Goal: Feedback & Contribution: Contribute content

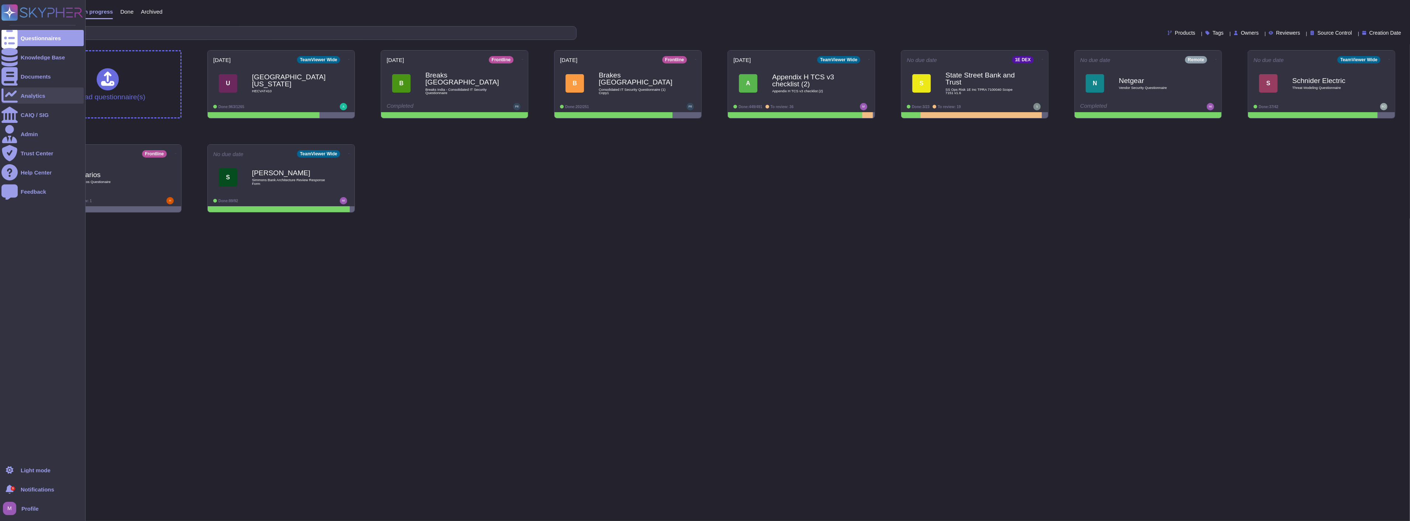
click at [43, 91] on div "Analytics" at bounding box center [42, 95] width 82 height 16
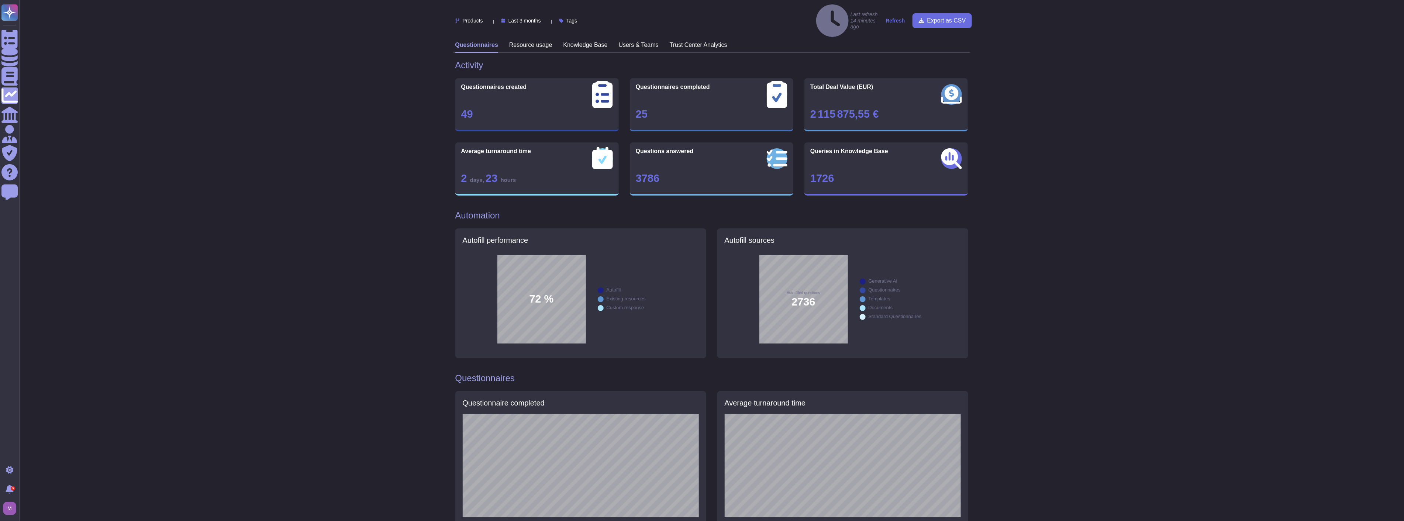
click at [893, 18] on strong "Refresh" at bounding box center [894, 21] width 19 height 6
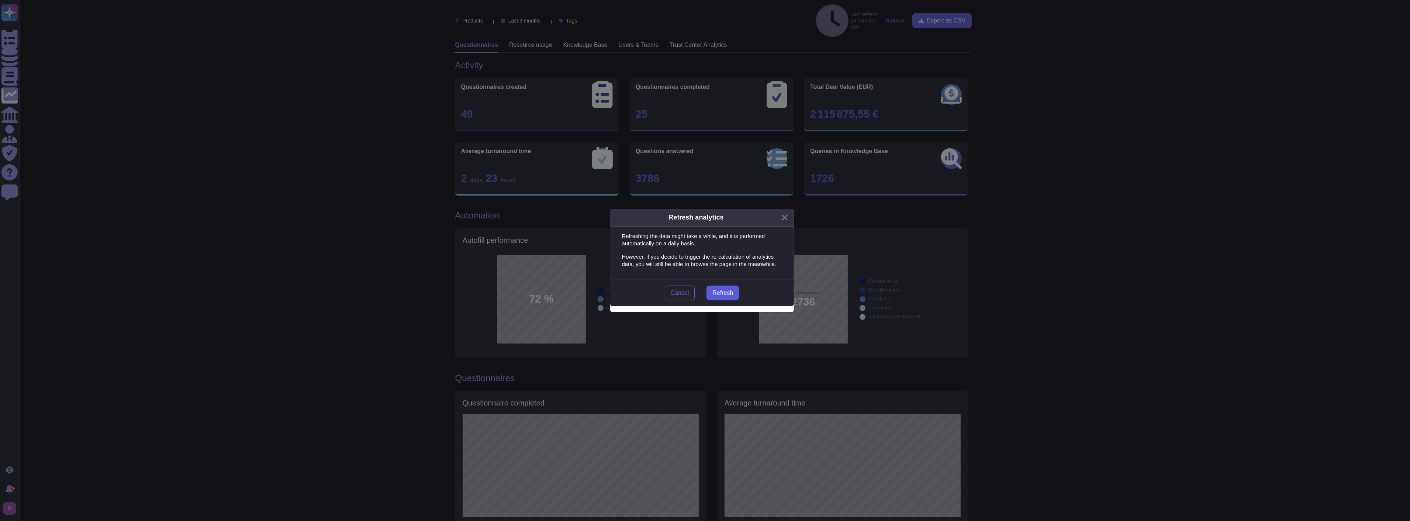
click at [723, 290] on span "Refresh" at bounding box center [722, 293] width 21 height 6
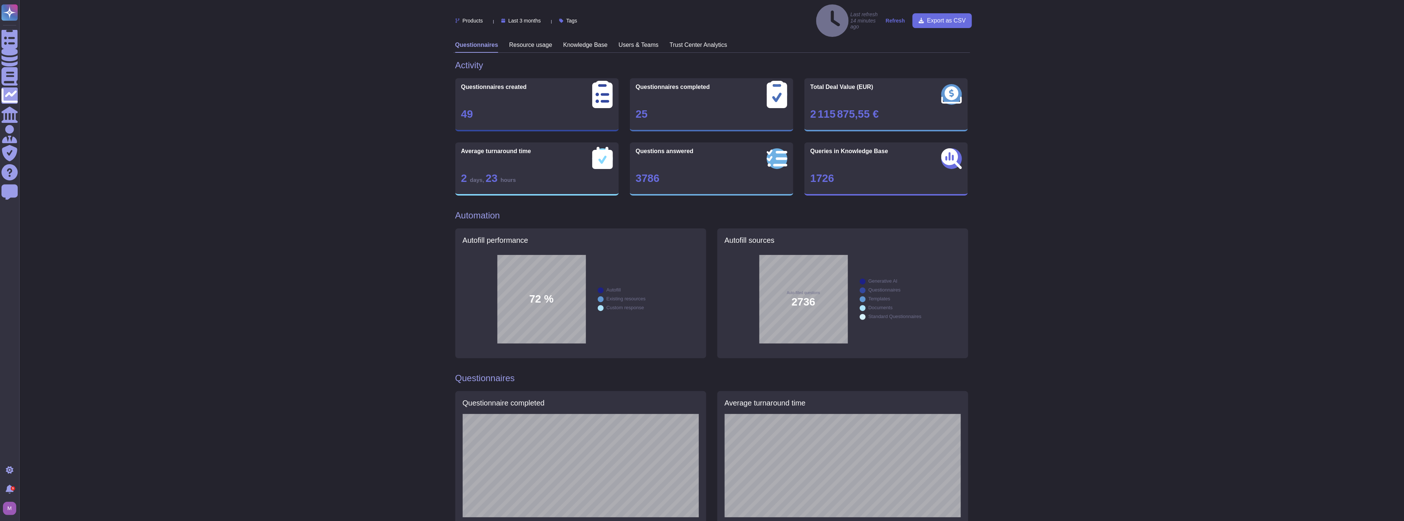
click at [898, 18] on strong "Refresh" at bounding box center [894, 21] width 19 height 6
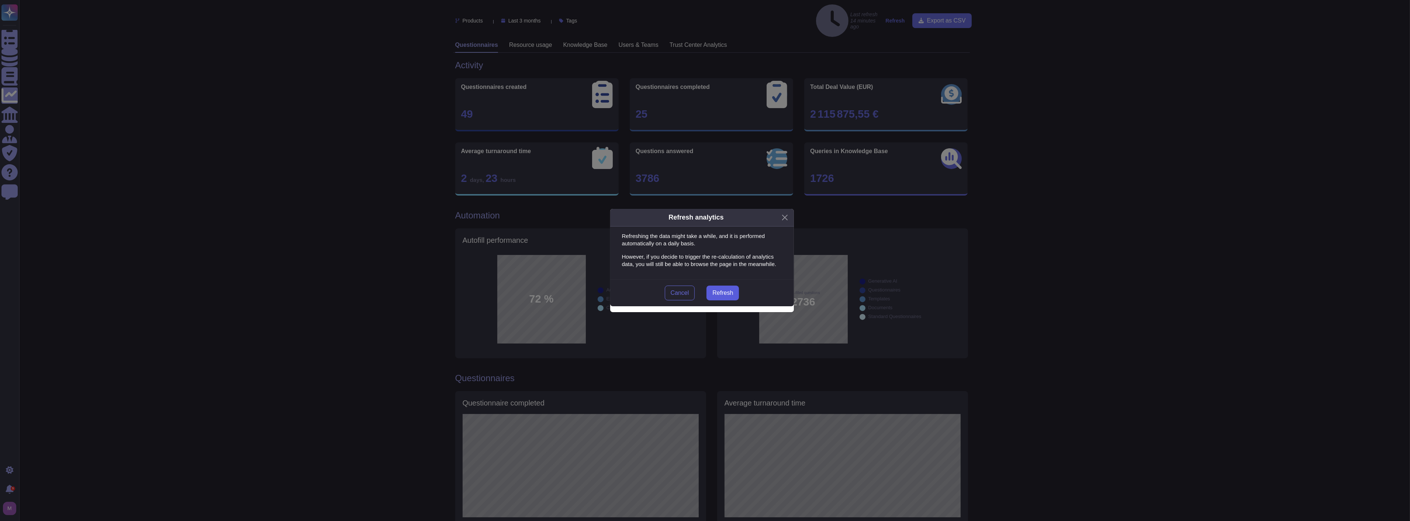
click at [730, 290] on span "Refresh" at bounding box center [722, 293] width 21 height 6
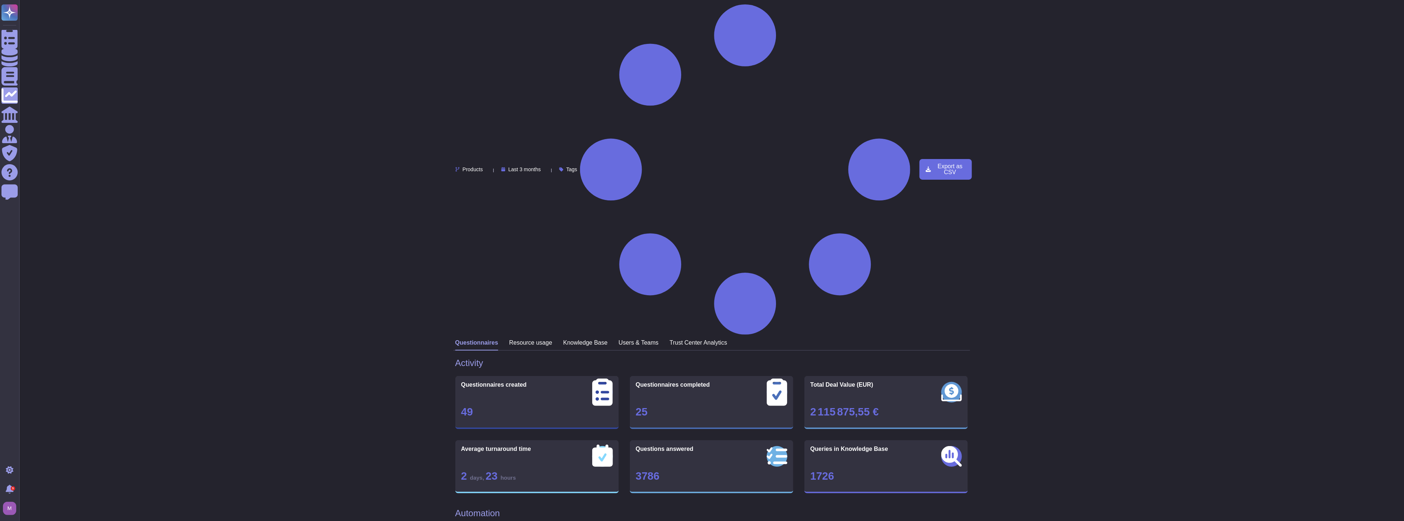
click at [594, 23] on div "Products Last 3 months Tags Export as CSV" at bounding box center [711, 169] width 516 height 339
click at [595, 339] on h3 "Knowledge Base" at bounding box center [585, 342] width 44 height 7
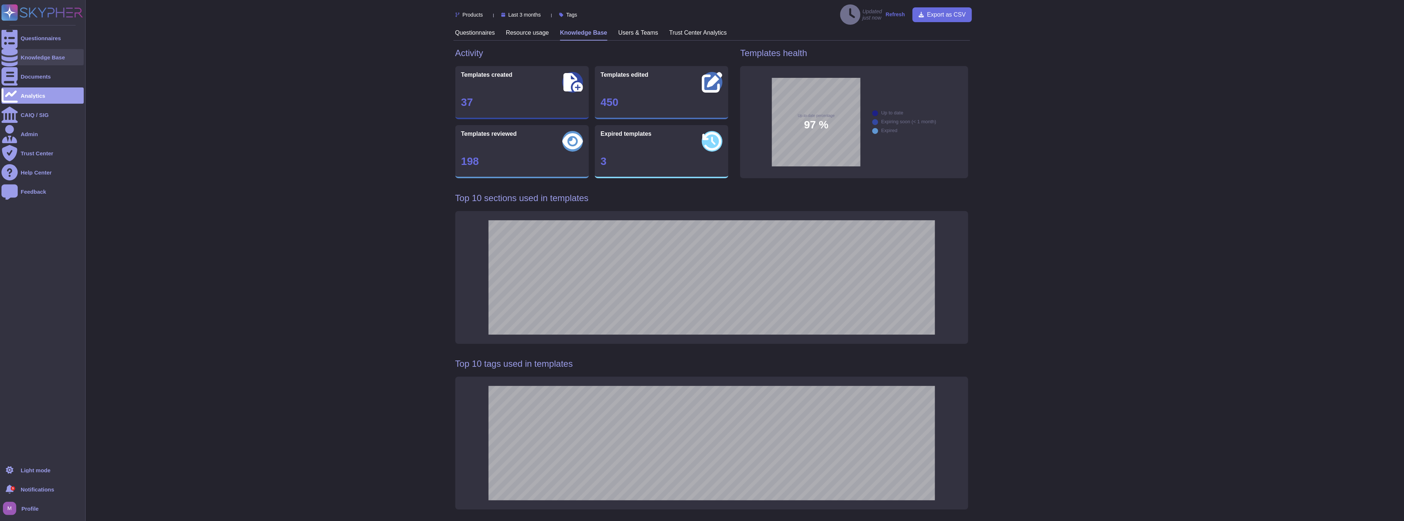
click at [25, 58] on div "Knowledge Base" at bounding box center [43, 58] width 44 height 6
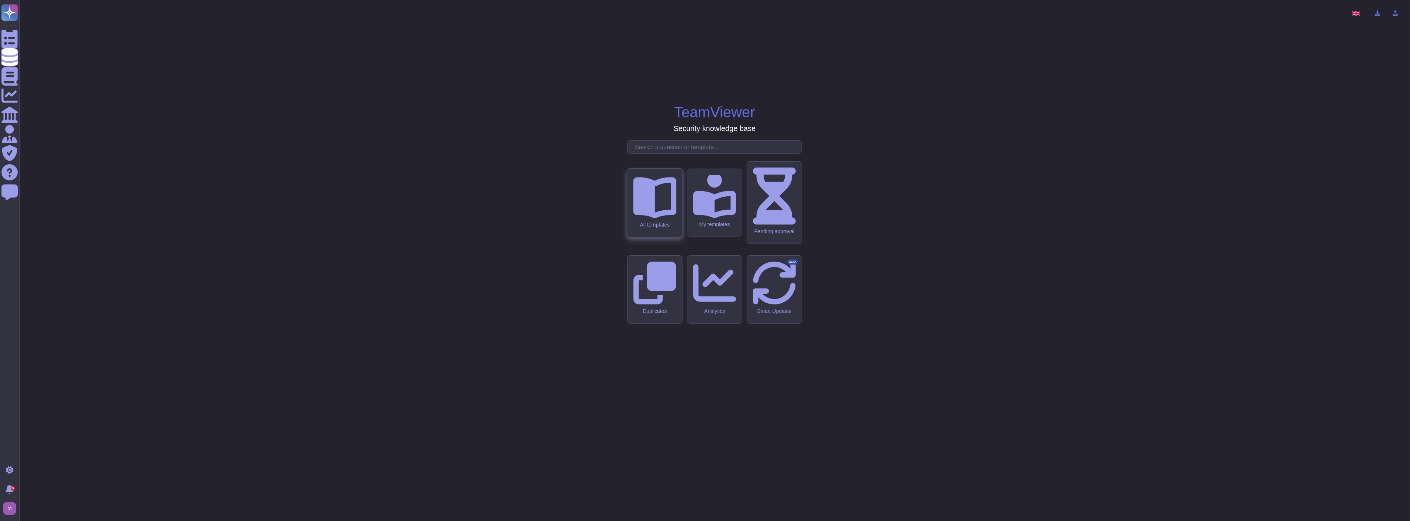
click at [663, 228] on div "All templates" at bounding box center [654, 224] width 43 height 6
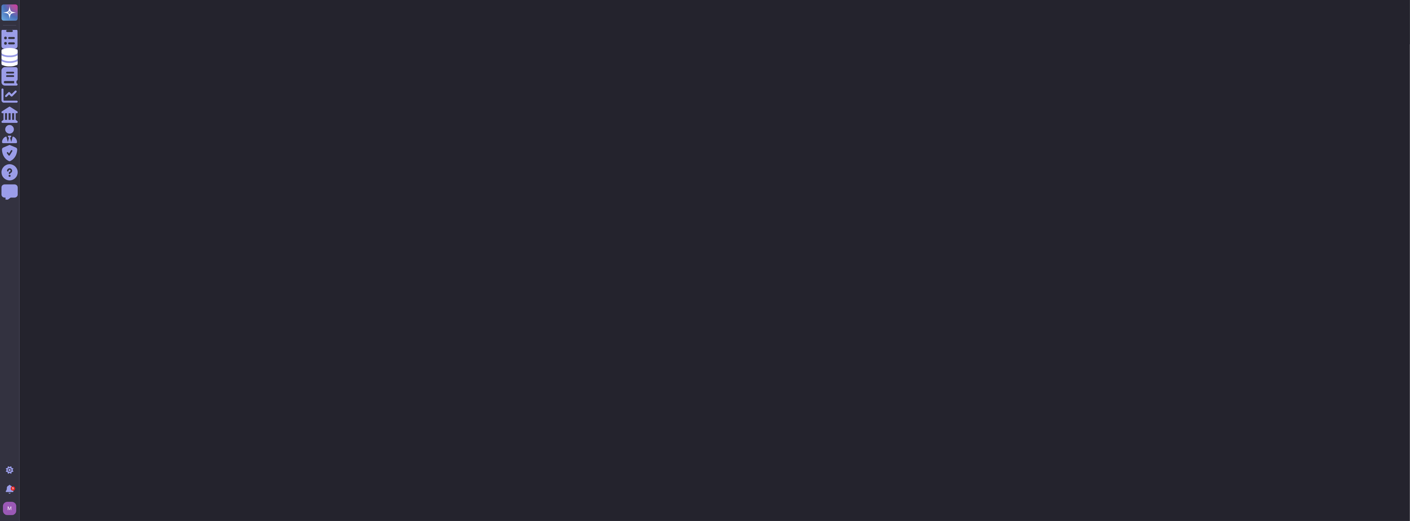
click at [573, 44] on html "Questionnaires Knowledge Base Documents Analytics CAIQ / SIG Admin Trust Center…" at bounding box center [705, 22] width 1410 height 44
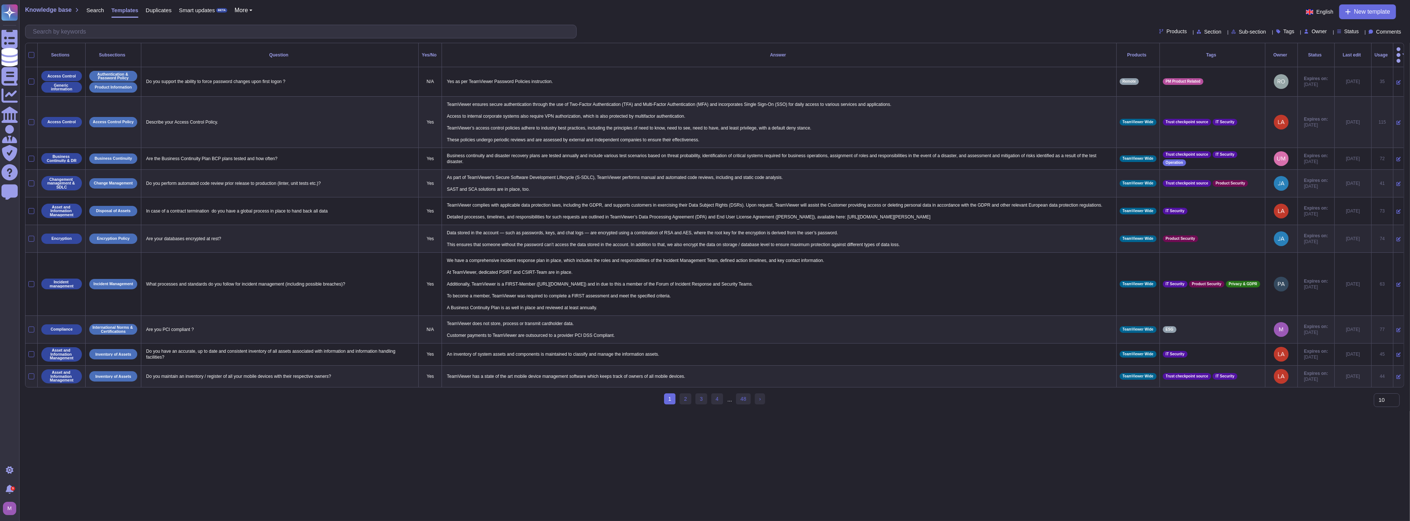
click at [1346, 34] on span "Status" at bounding box center [1351, 31] width 15 height 5
click at [1352, 65] on span "Expire soon" at bounding box center [1358, 68] width 29 height 7
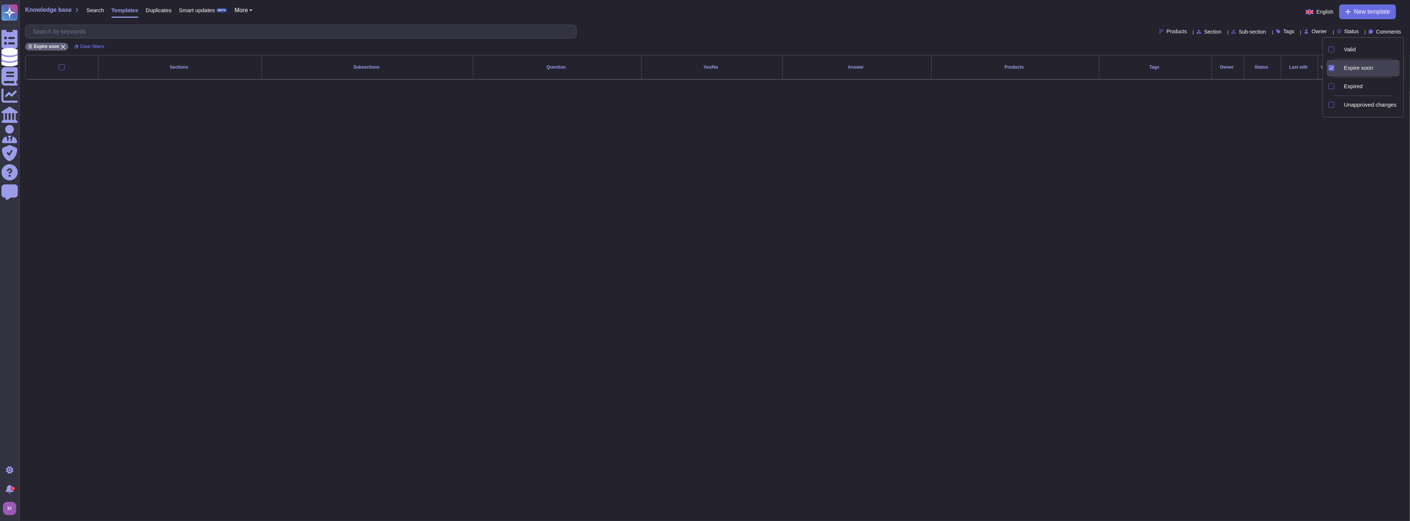
click at [1352, 65] on span "Expire soon" at bounding box center [1358, 68] width 29 height 7
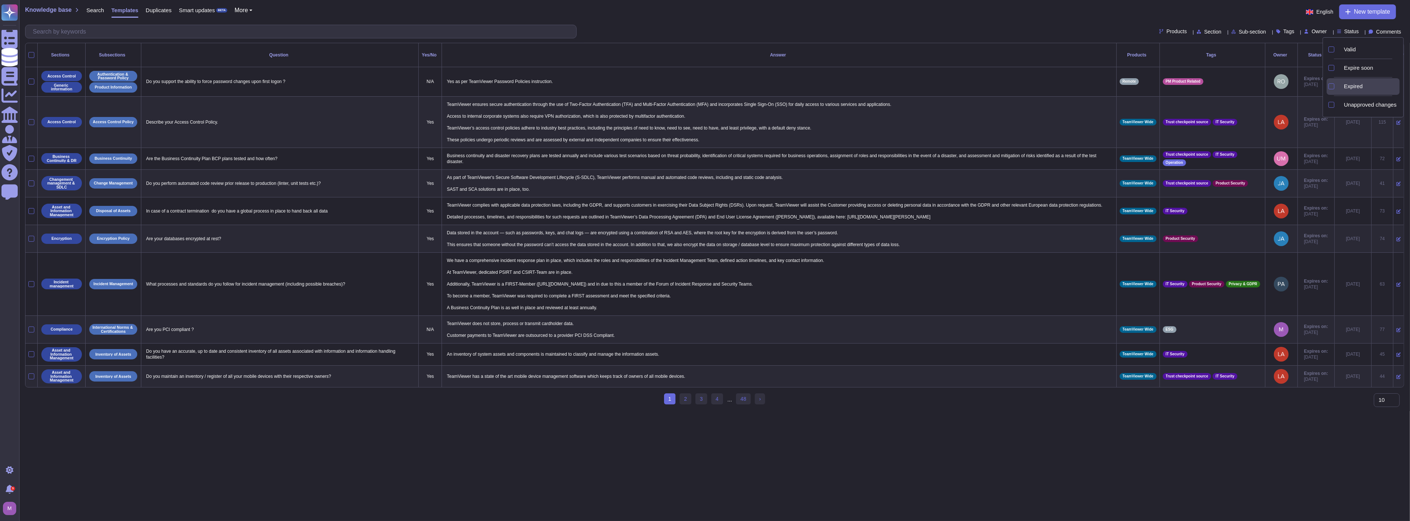
click at [1353, 83] on span "Expired" at bounding box center [1353, 86] width 19 height 7
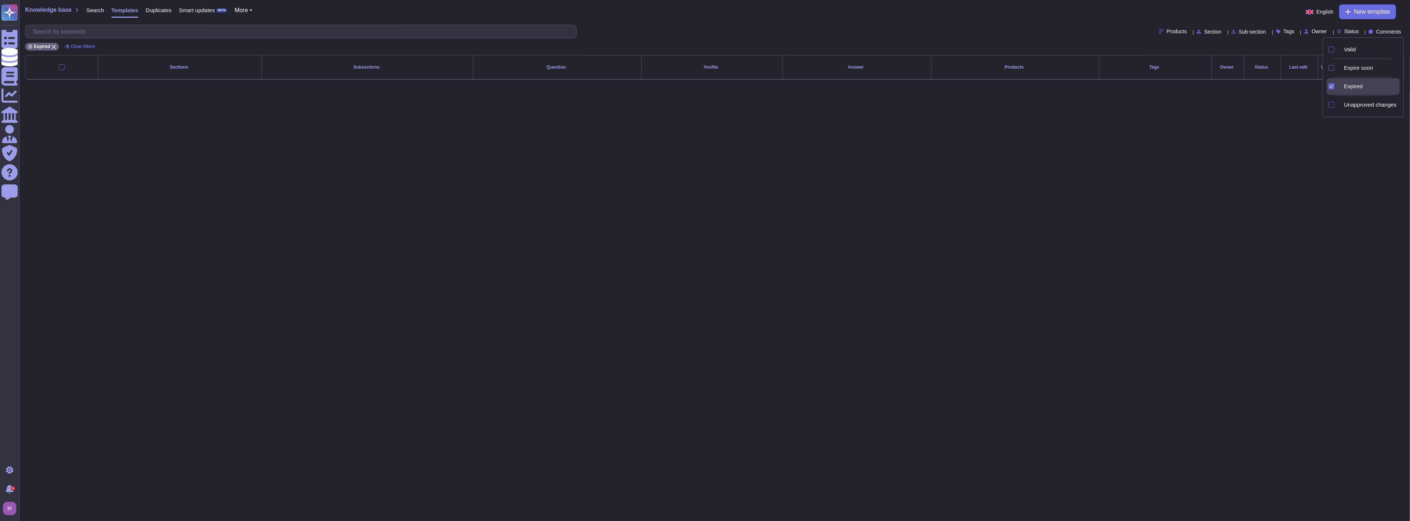
click at [1353, 83] on span "Expired" at bounding box center [1353, 86] width 19 height 7
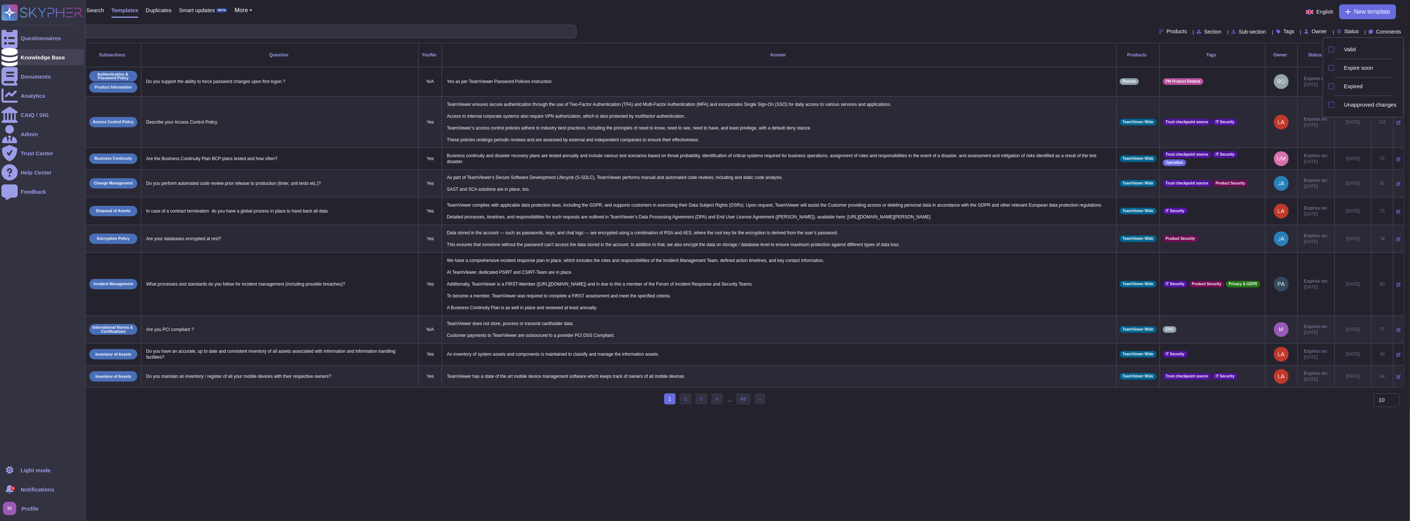
click at [24, 52] on div "Knowledge Base" at bounding box center [42, 57] width 82 height 16
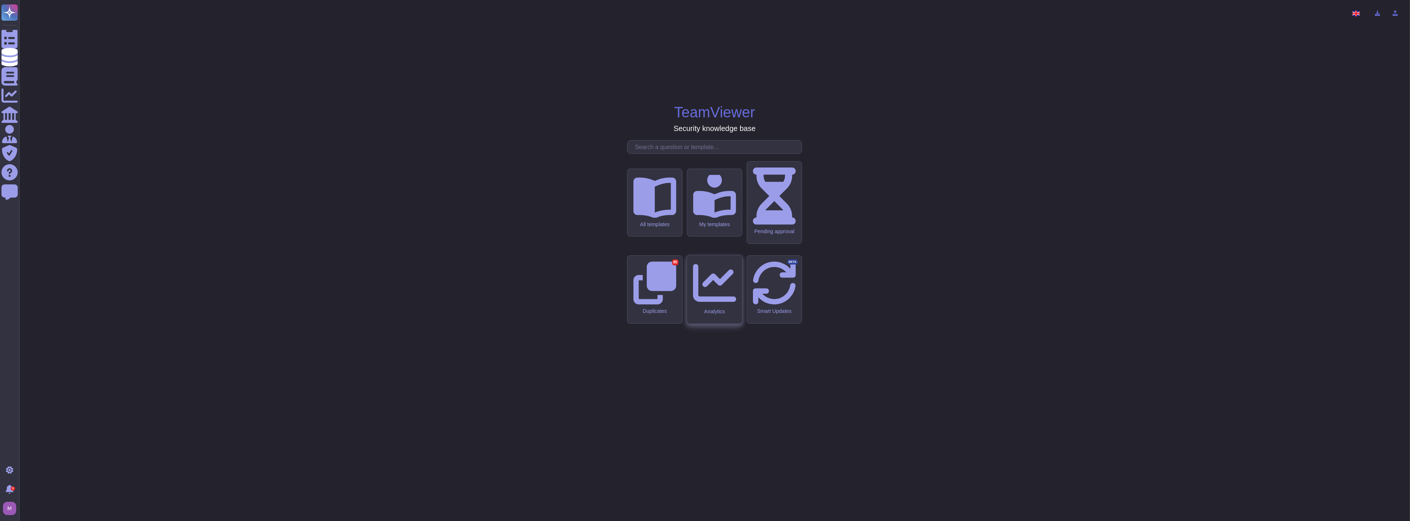
click at [720, 290] on icon at bounding box center [714, 282] width 43 height 43
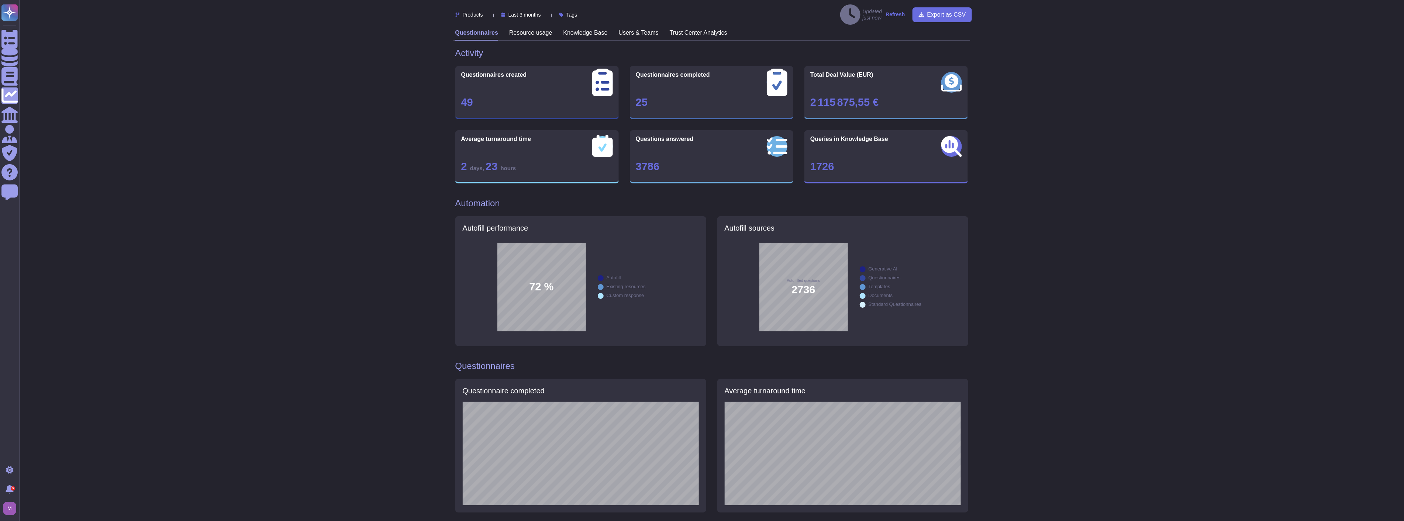
click at [674, 29] on h3 "Trust Center Analytics" at bounding box center [699, 32] width 58 height 7
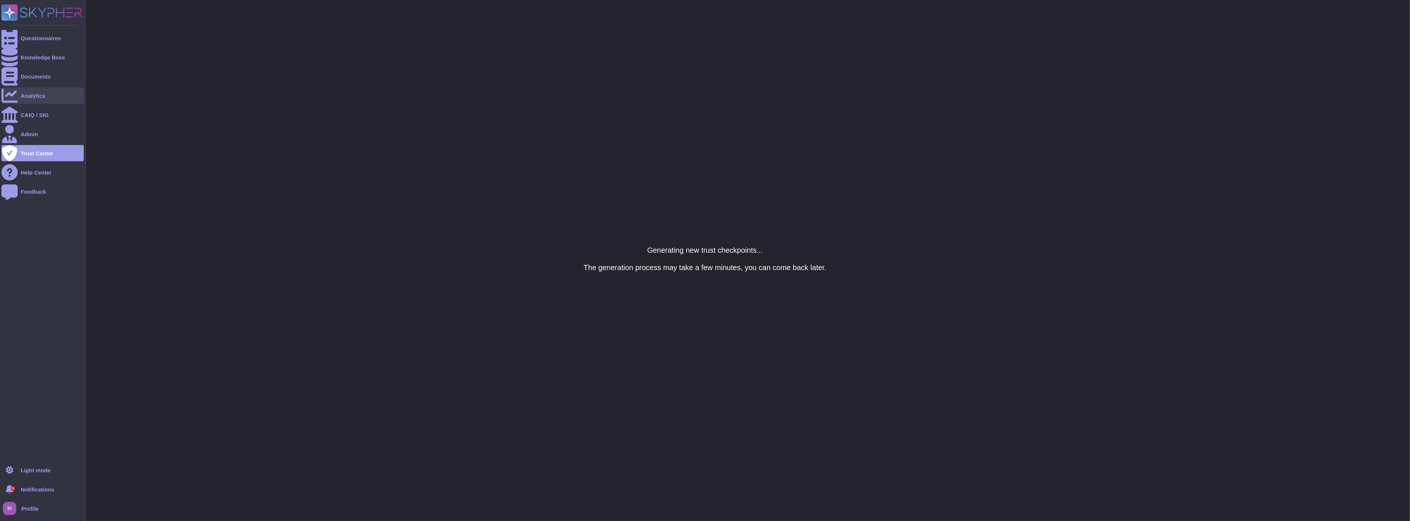
click at [44, 97] on div "Analytics" at bounding box center [33, 96] width 25 height 6
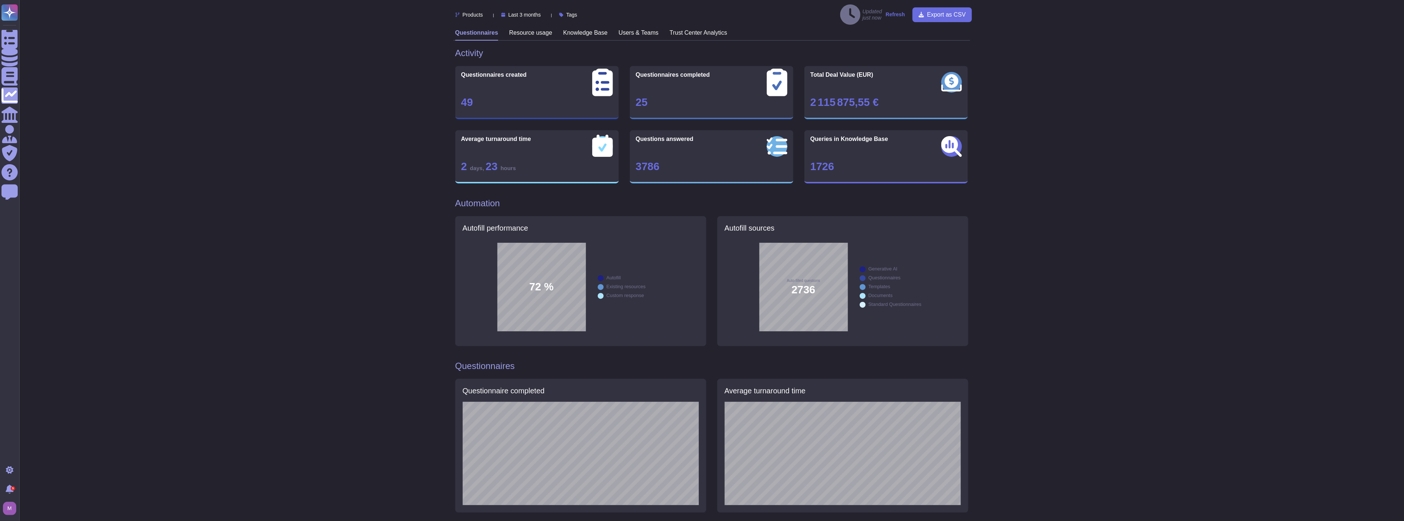
click at [572, 29] on h3 "Knowledge Base" at bounding box center [585, 32] width 44 height 7
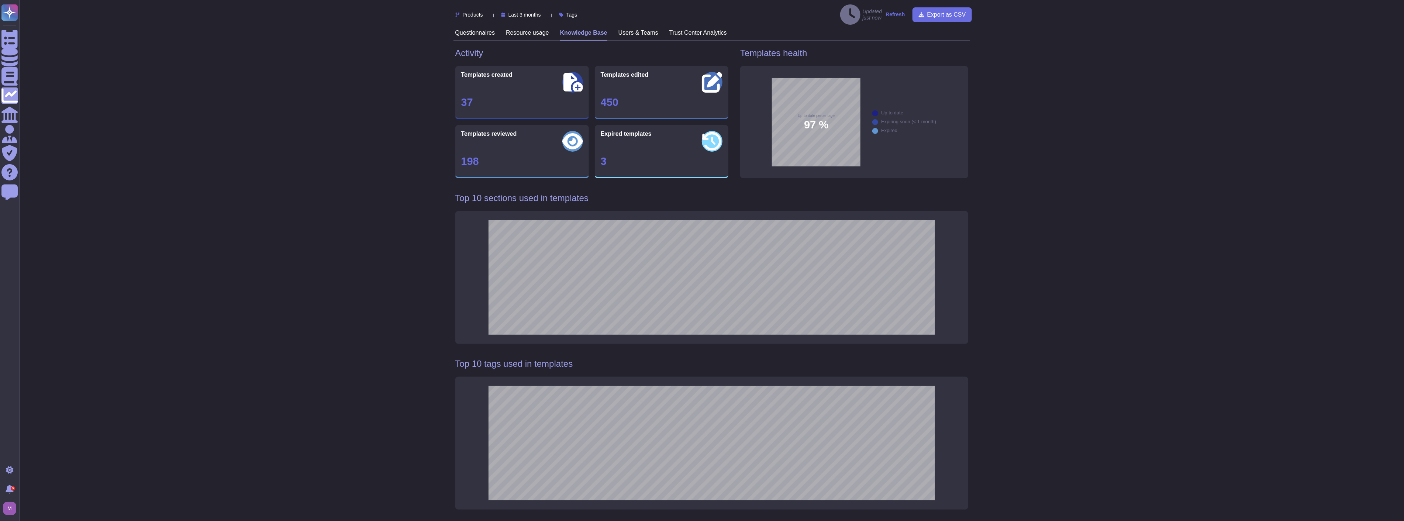
click at [524, 29] on h3 "Resource usage" at bounding box center [527, 32] width 43 height 7
click at [498, 29] on div "Questionnaires Resource usage Knowledge Base Users & Teams Trust Center Analyti…" at bounding box center [711, 34] width 516 height 11
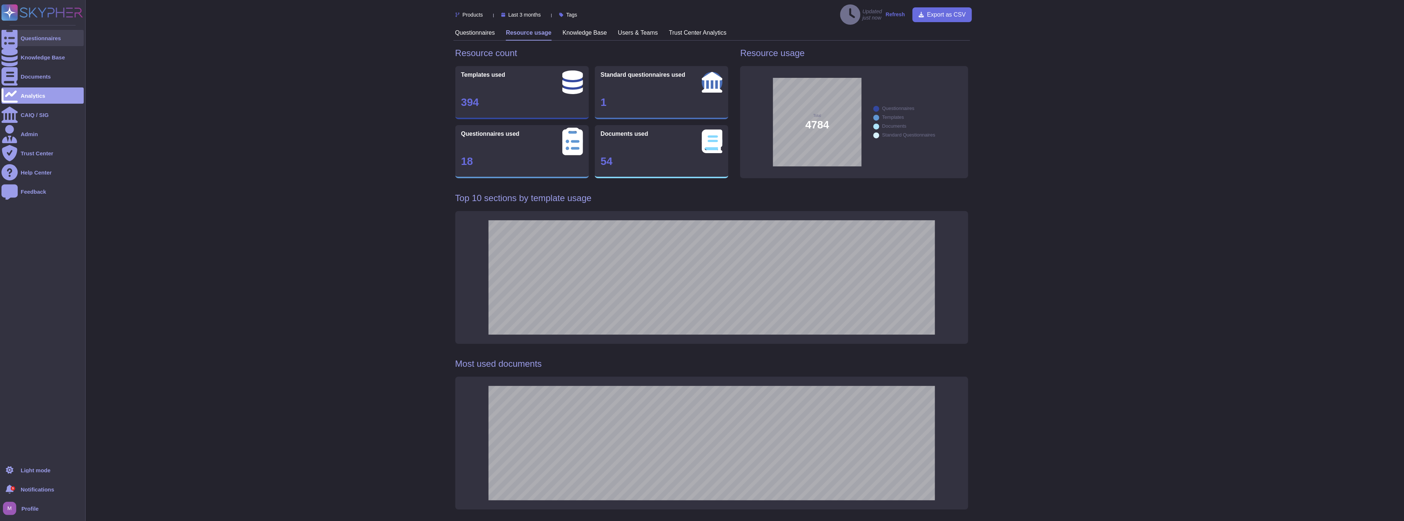
click at [24, 41] on div "Questionnaires" at bounding box center [42, 38] width 82 height 16
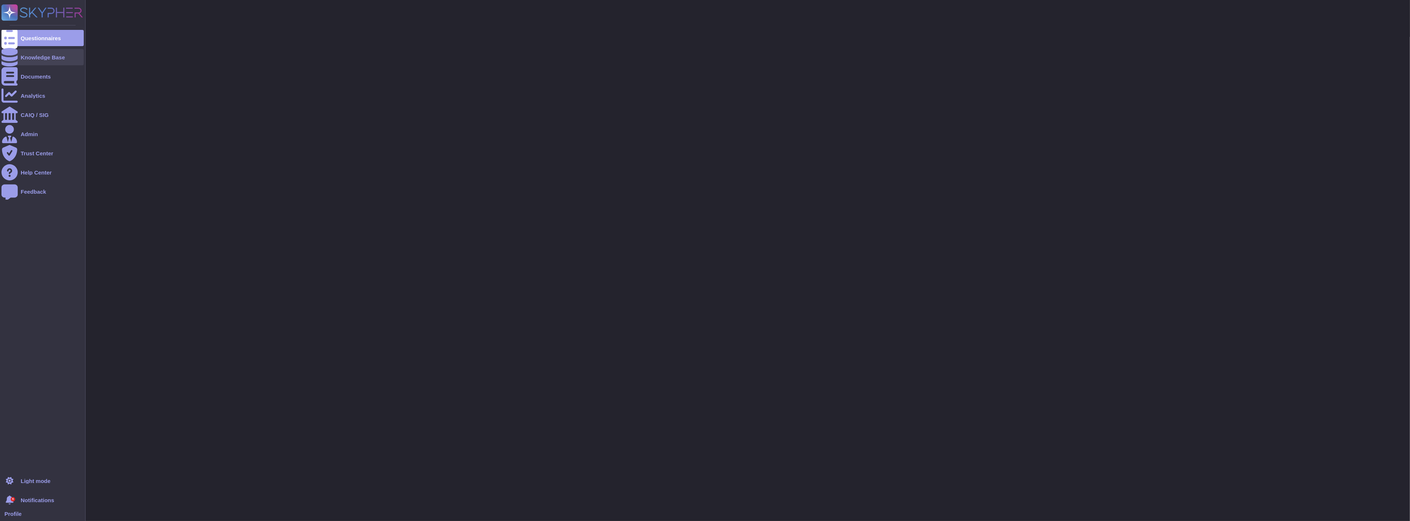
click at [30, 61] on div "Knowledge Base" at bounding box center [42, 57] width 82 height 16
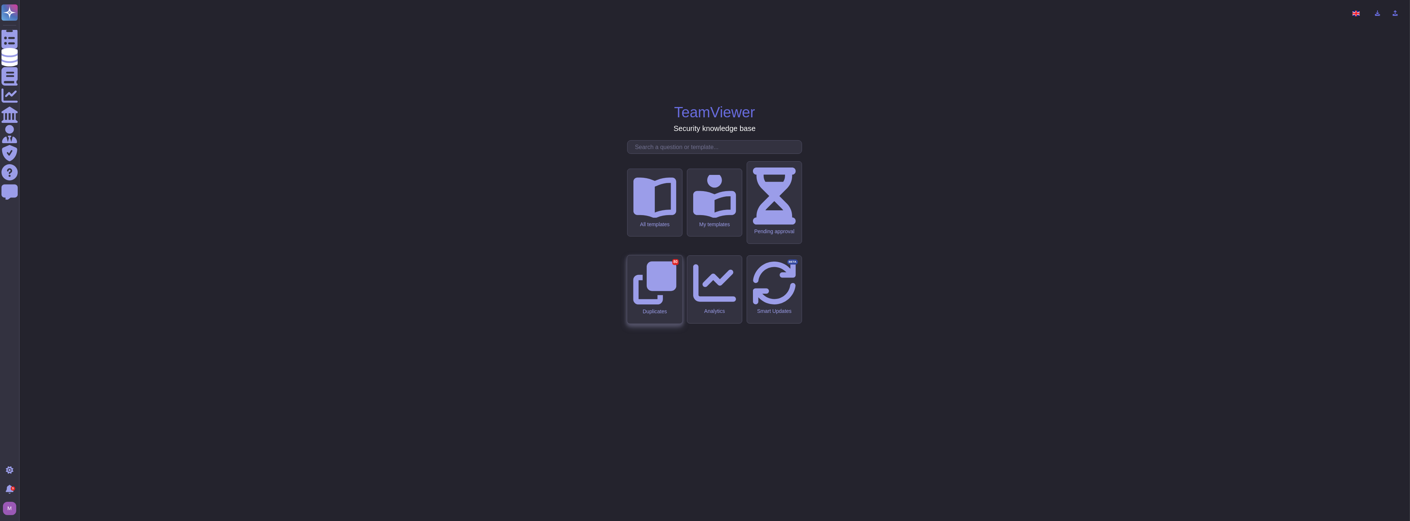
click at [654, 291] on div "Duplicates 80" at bounding box center [654, 289] width 55 height 68
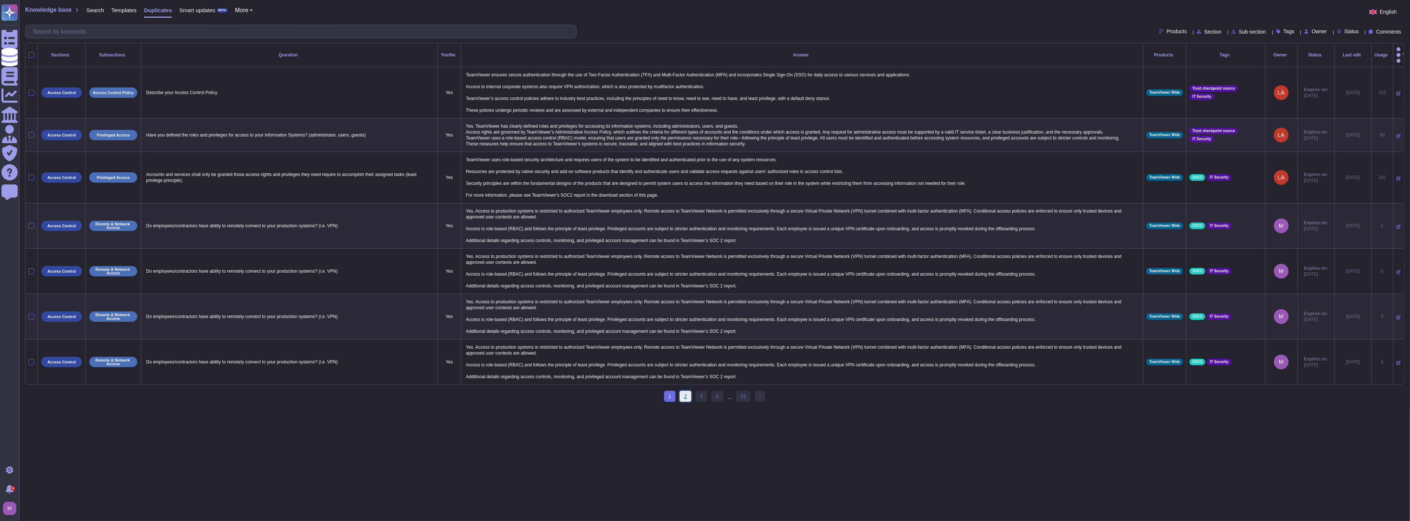
click at [691, 393] on link "2" at bounding box center [686, 396] width 12 height 11
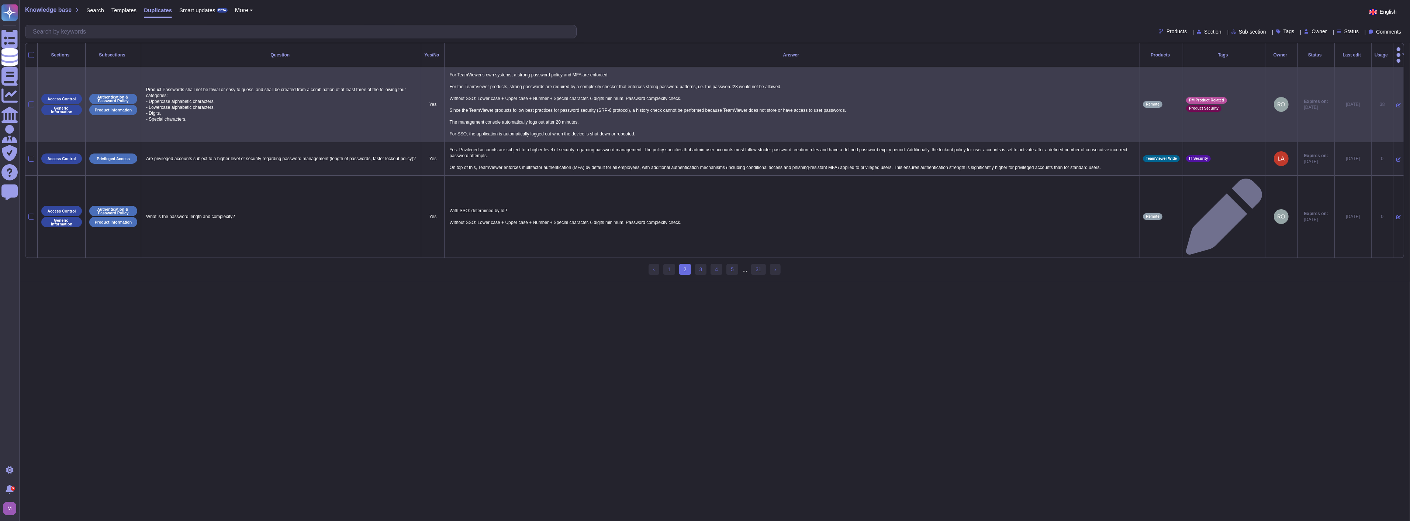
click at [30, 101] on div at bounding box center [31, 104] width 6 height 6
click at [0, 0] on input "checkbox" at bounding box center [0, 0] width 0 height 0
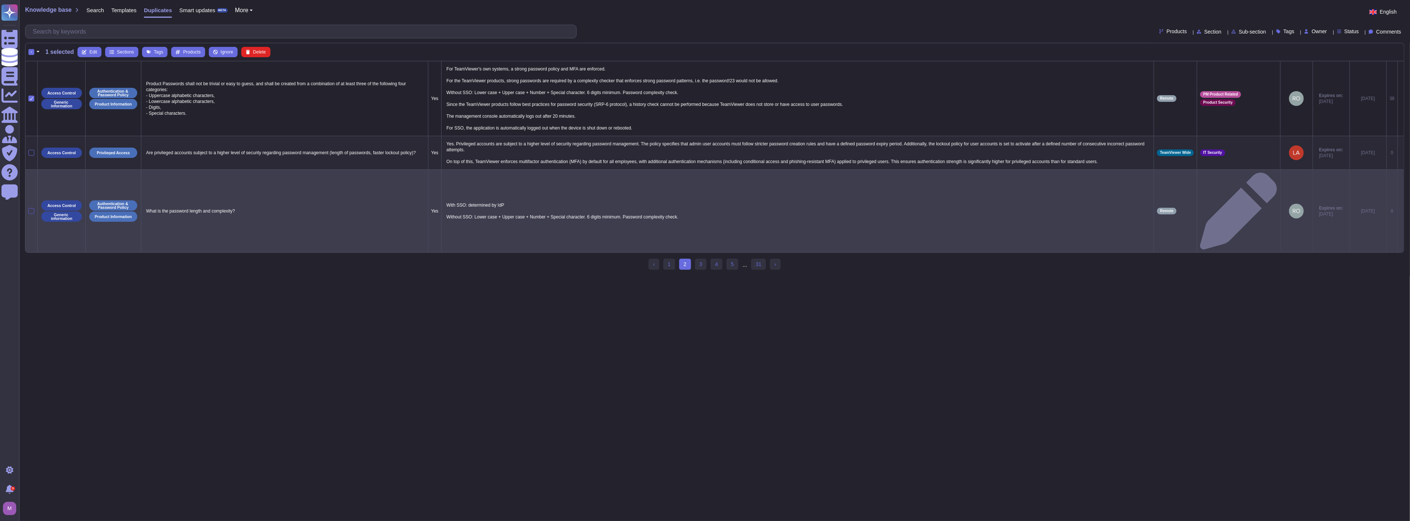
click at [31, 208] on div at bounding box center [31, 211] width 6 height 6
click at [0, 0] on input "checkbox" at bounding box center [0, 0] width 0 height 0
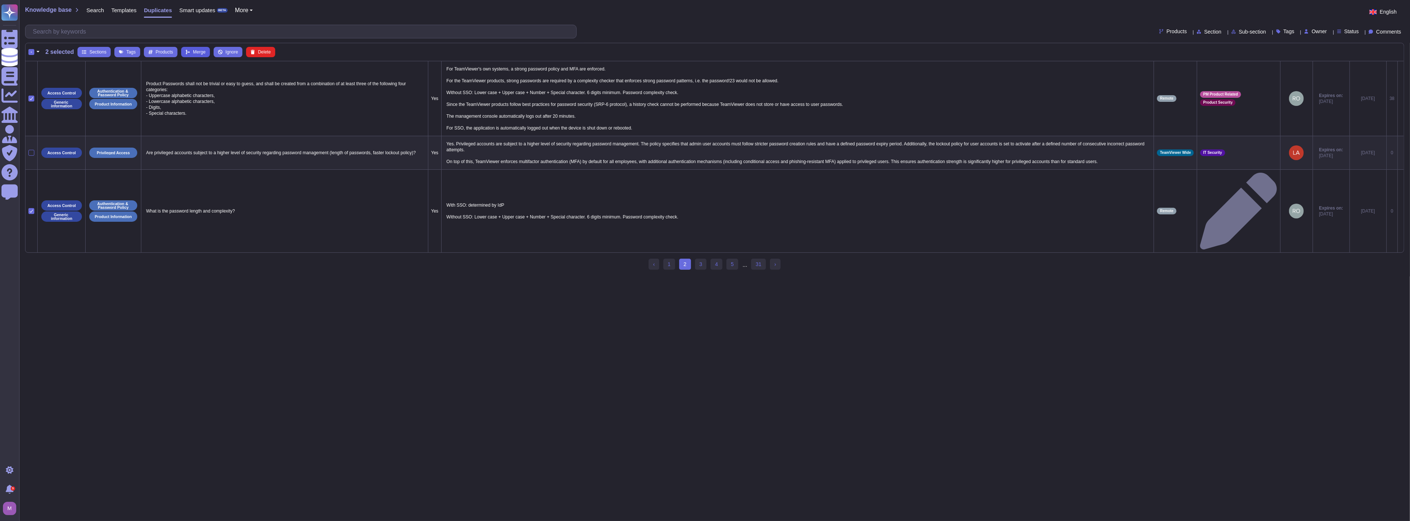
click at [193, 51] on span "Merge" at bounding box center [199, 52] width 13 height 4
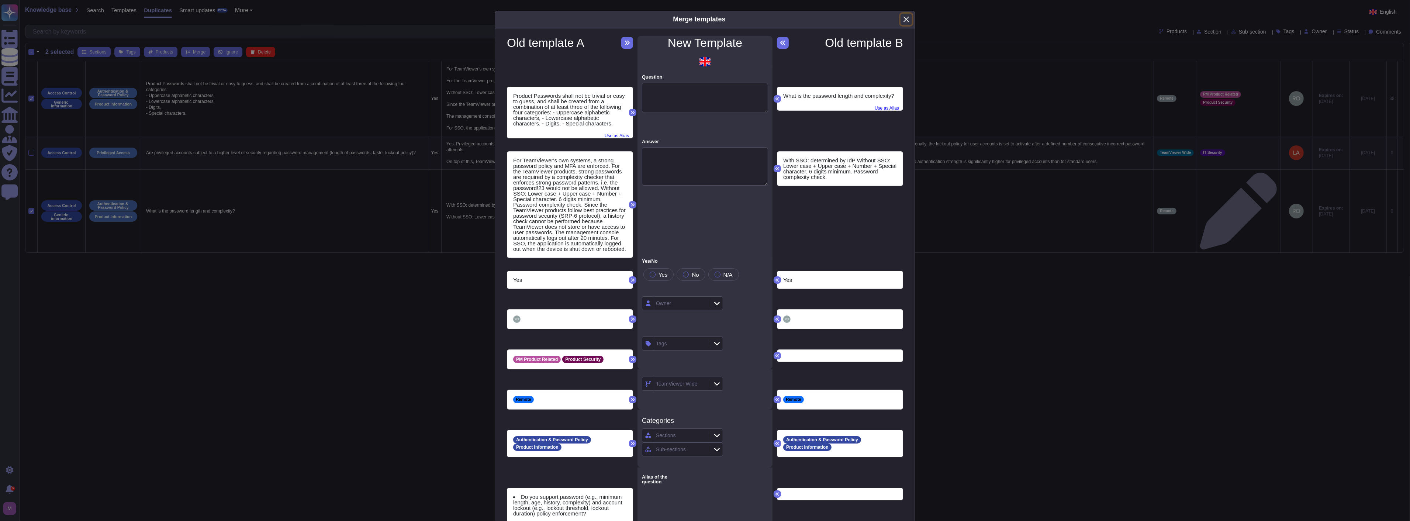
drag, startPoint x: 905, startPoint y: 18, endPoint x: 898, endPoint y: 21, distance: 7.8
click at [905, 18] on button "Close" at bounding box center [905, 19] width 11 height 11
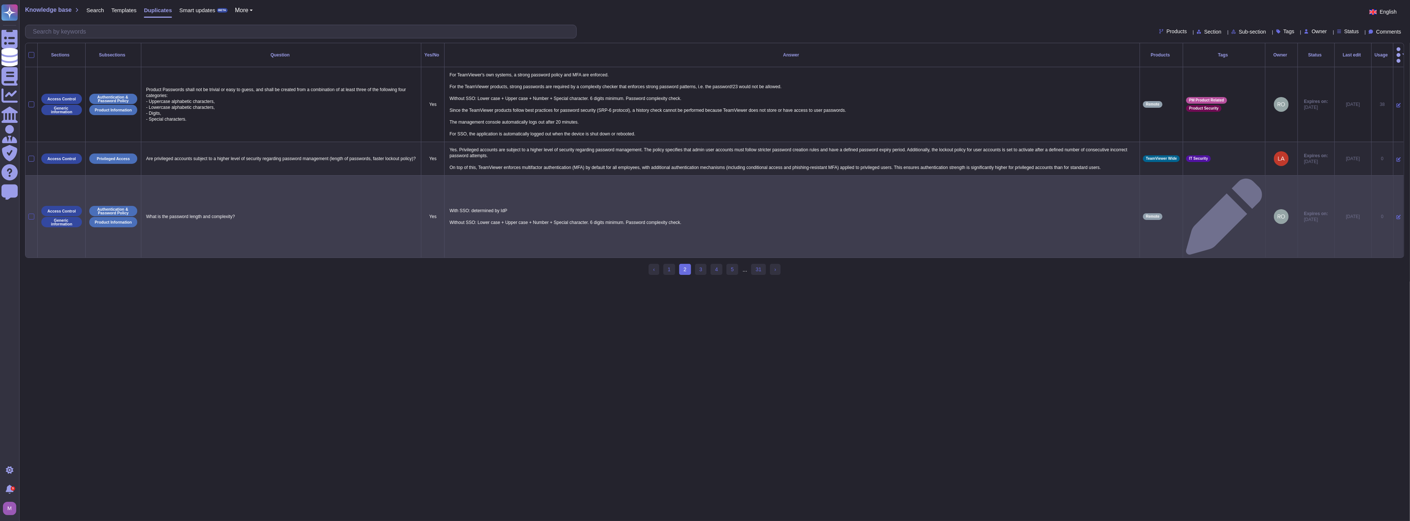
click at [31, 214] on div at bounding box center [31, 217] width 6 height 6
click at [0, 0] on input "checkbox" at bounding box center [0, 0] width 0 height 0
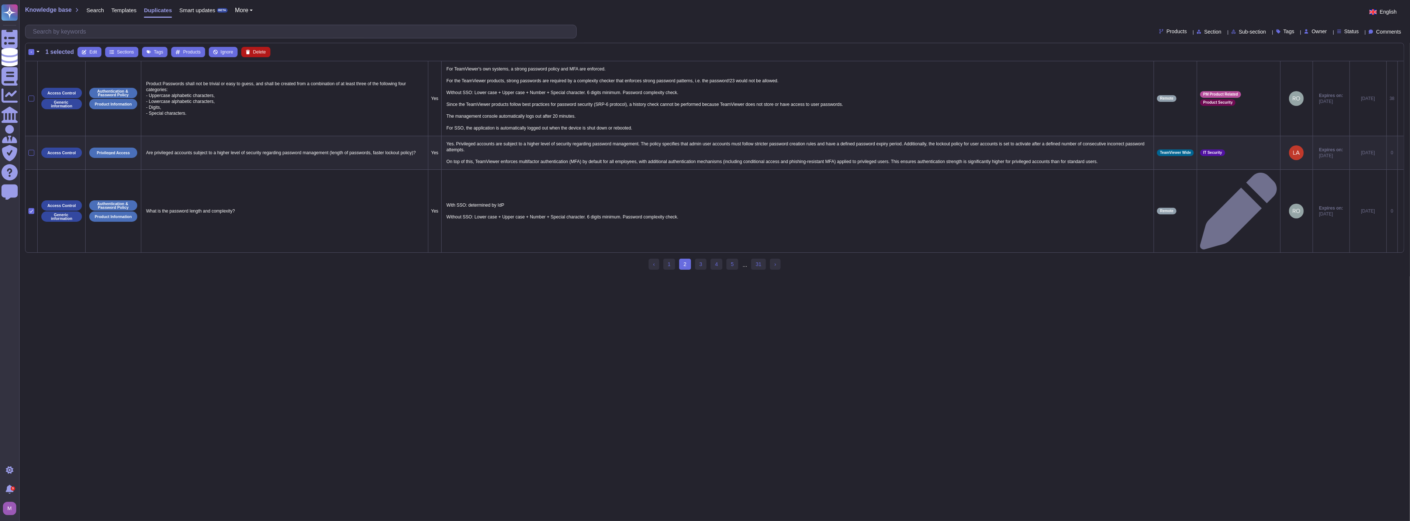
click at [259, 52] on span "Delete" at bounding box center [259, 52] width 13 height 4
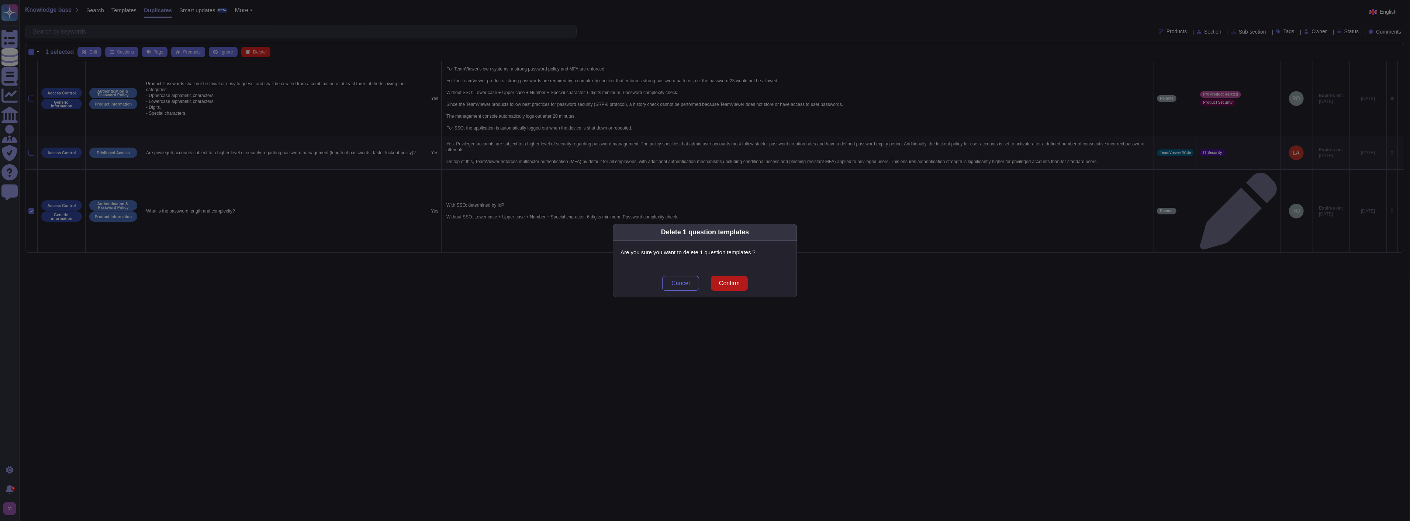
click at [743, 282] on button "Confirm" at bounding box center [729, 283] width 37 height 15
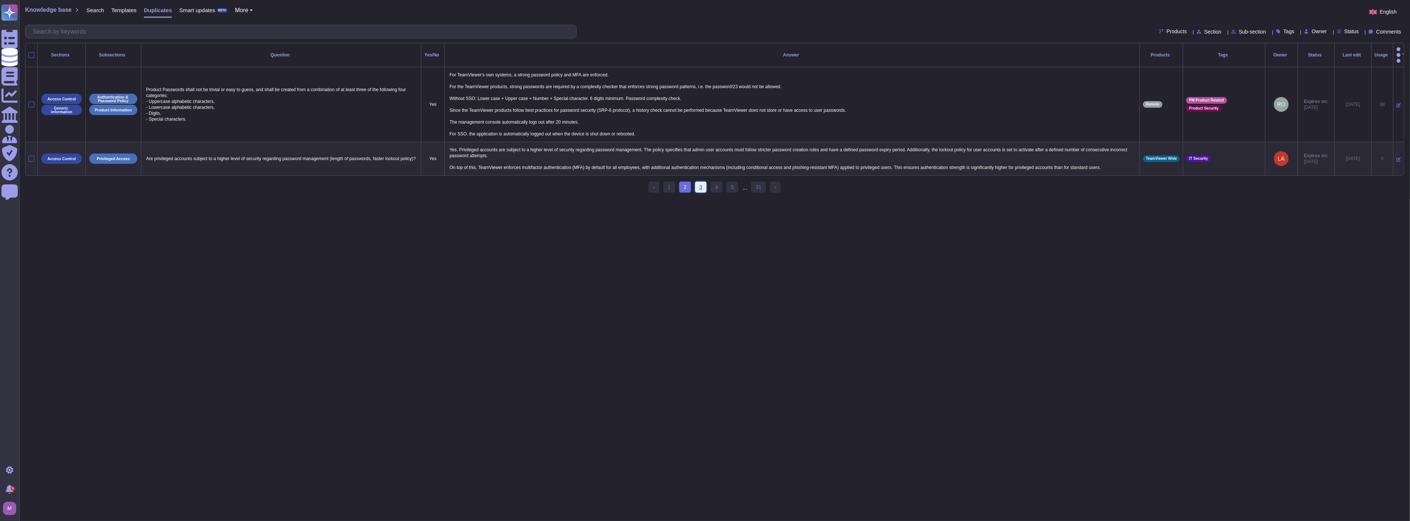
click at [703, 186] on link "3" at bounding box center [701, 186] width 12 height 11
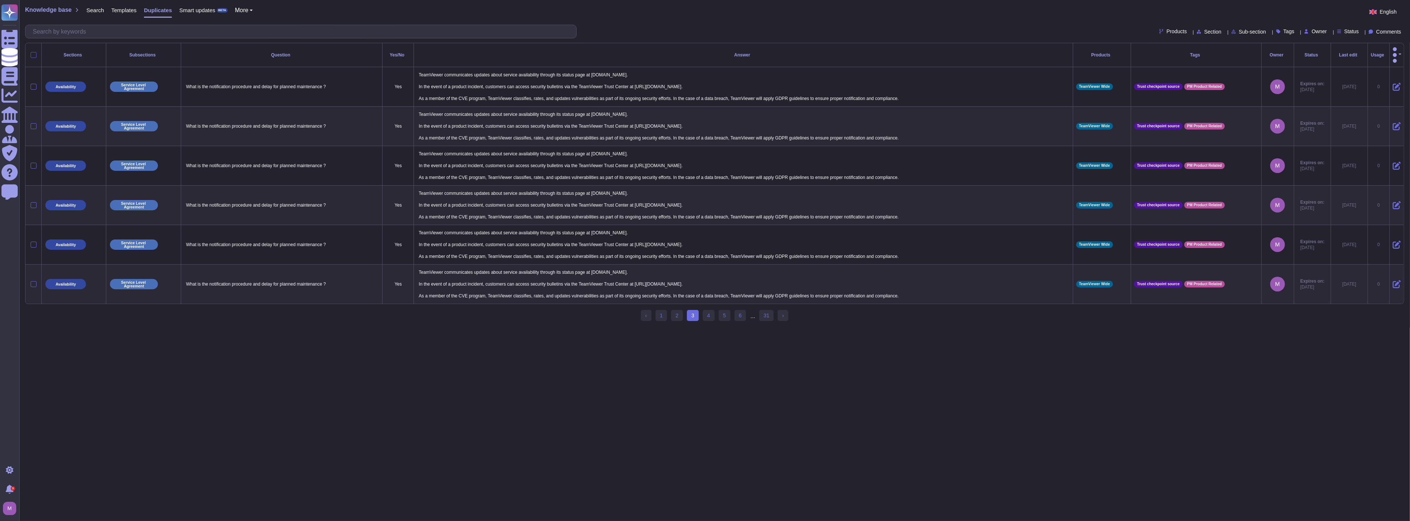
click at [35, 52] on div at bounding box center [34, 55] width 6 height 6
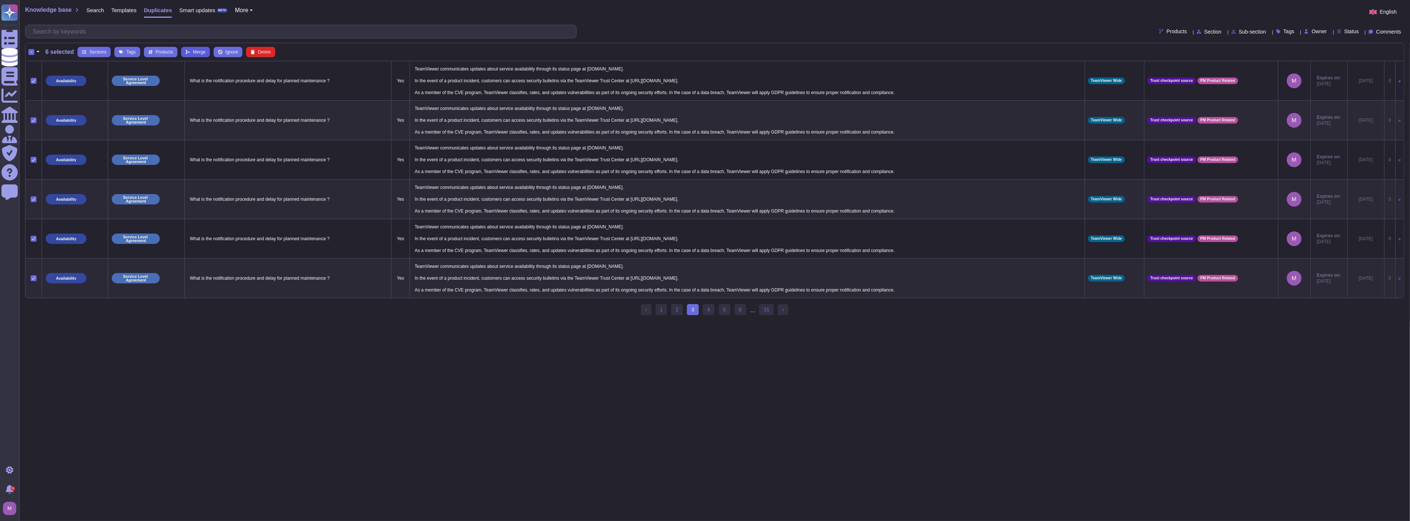
click at [198, 52] on span "Merge" at bounding box center [199, 52] width 13 height 4
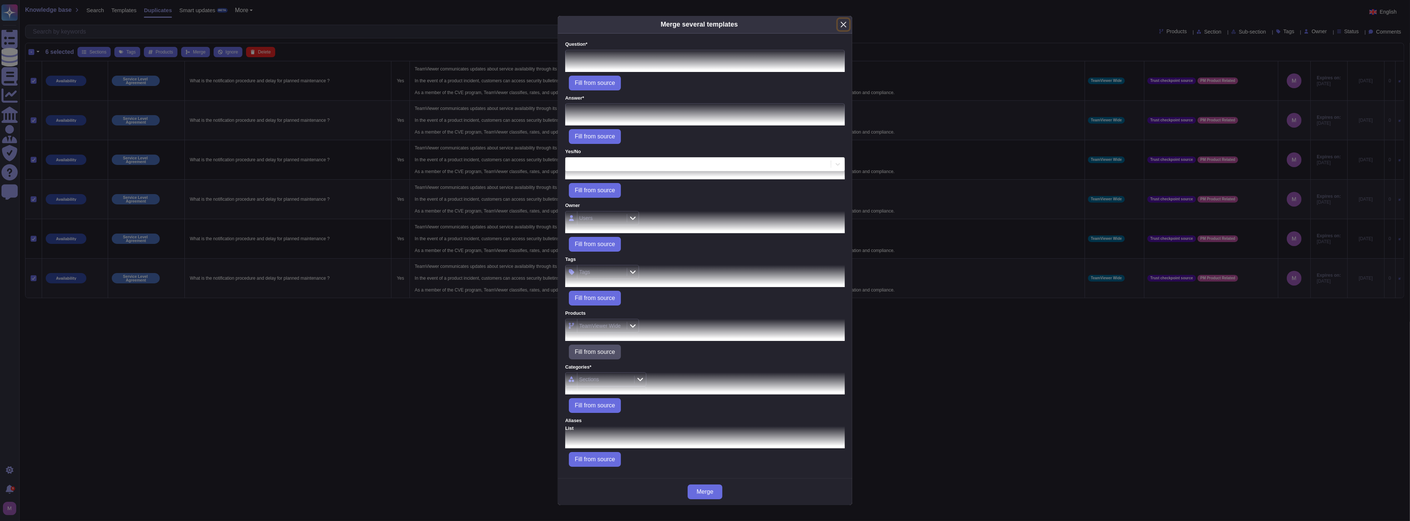
click at [844, 24] on button "Close" at bounding box center [843, 24] width 11 height 11
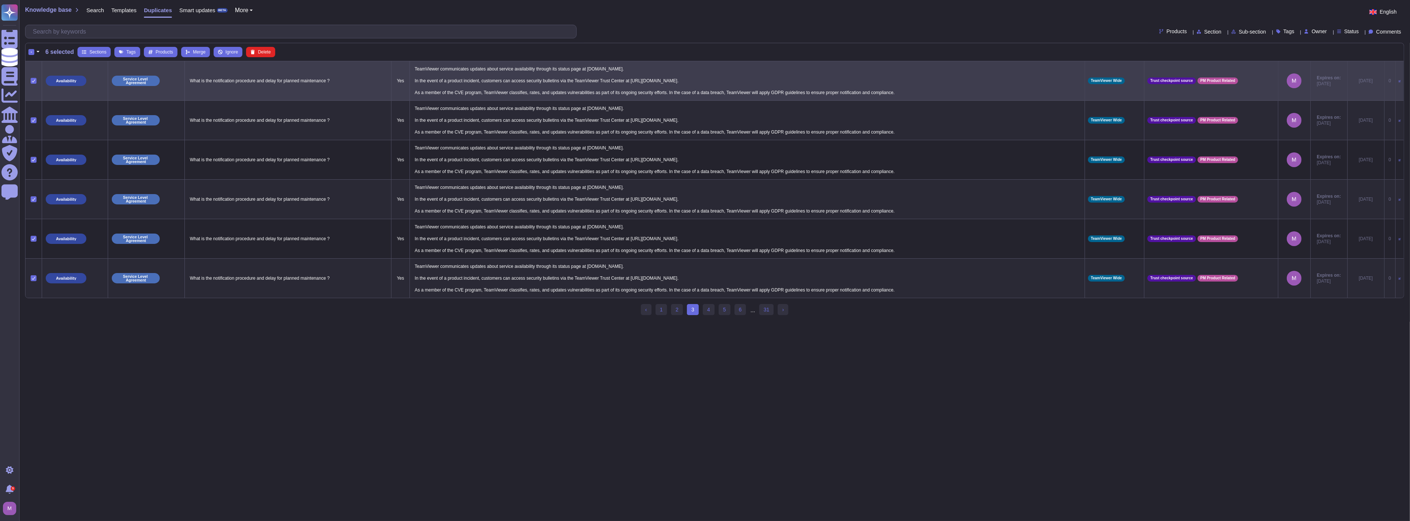
click at [32, 80] on icon at bounding box center [34, 81] width 4 height 4
click at [0, 0] on input "checkbox" at bounding box center [0, 0] width 0 height 0
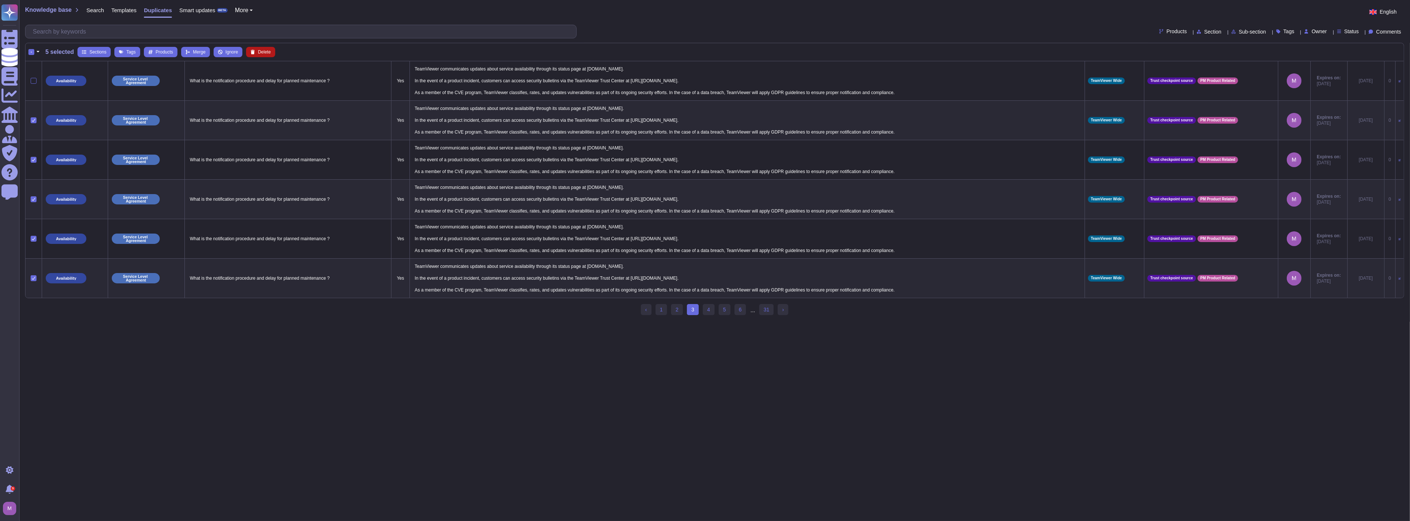
click at [265, 55] on button "Delete" at bounding box center [260, 52] width 29 height 10
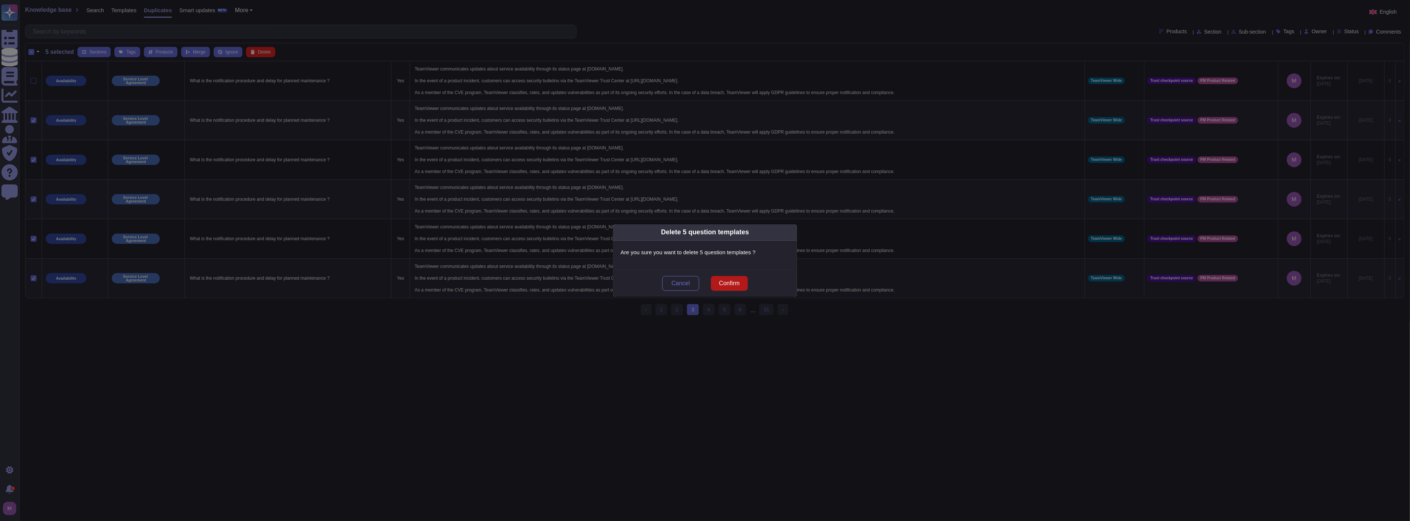
click at [719, 283] on span "Confirm" at bounding box center [729, 283] width 21 height 6
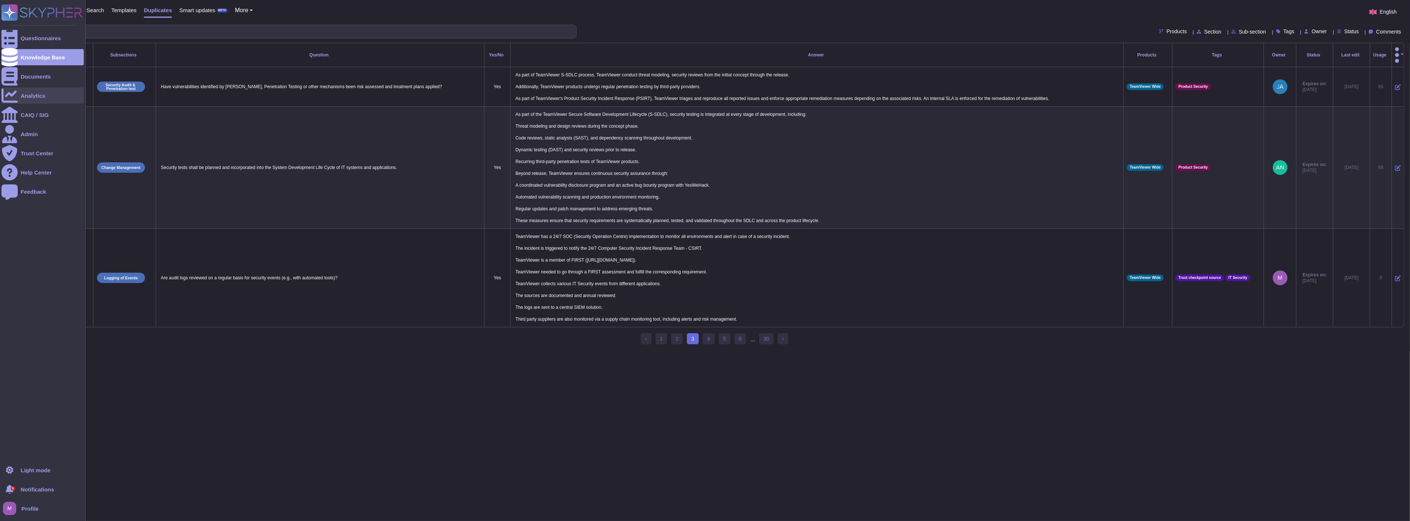
click at [38, 96] on div "Analytics" at bounding box center [33, 96] width 25 height 6
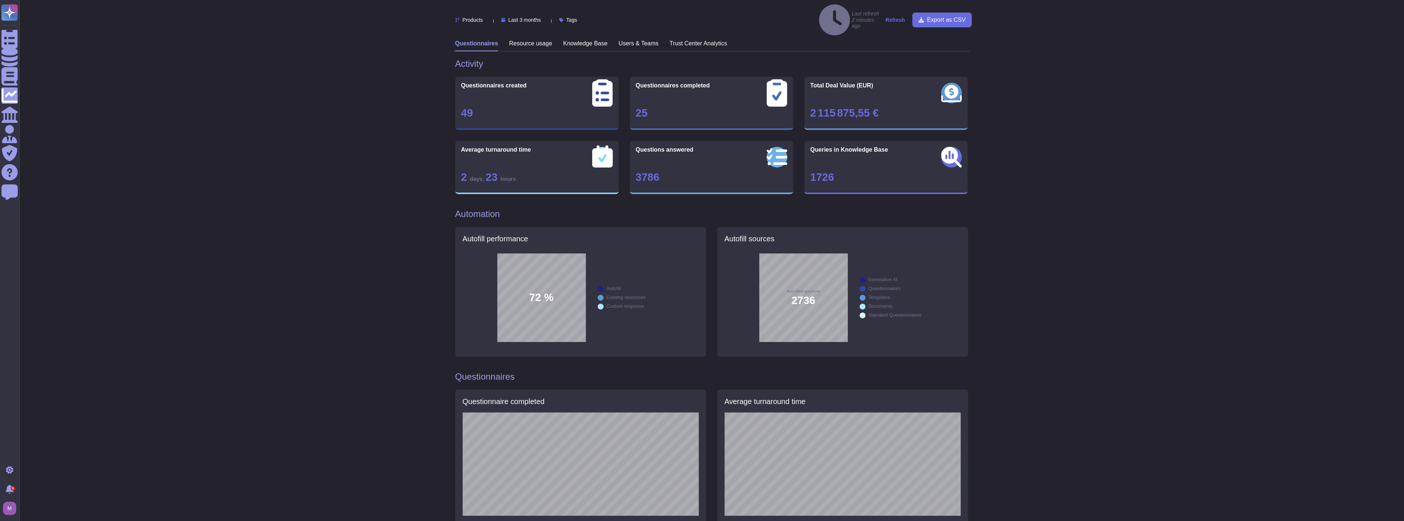
click at [573, 40] on h3 "Knowledge Base" at bounding box center [585, 43] width 44 height 7
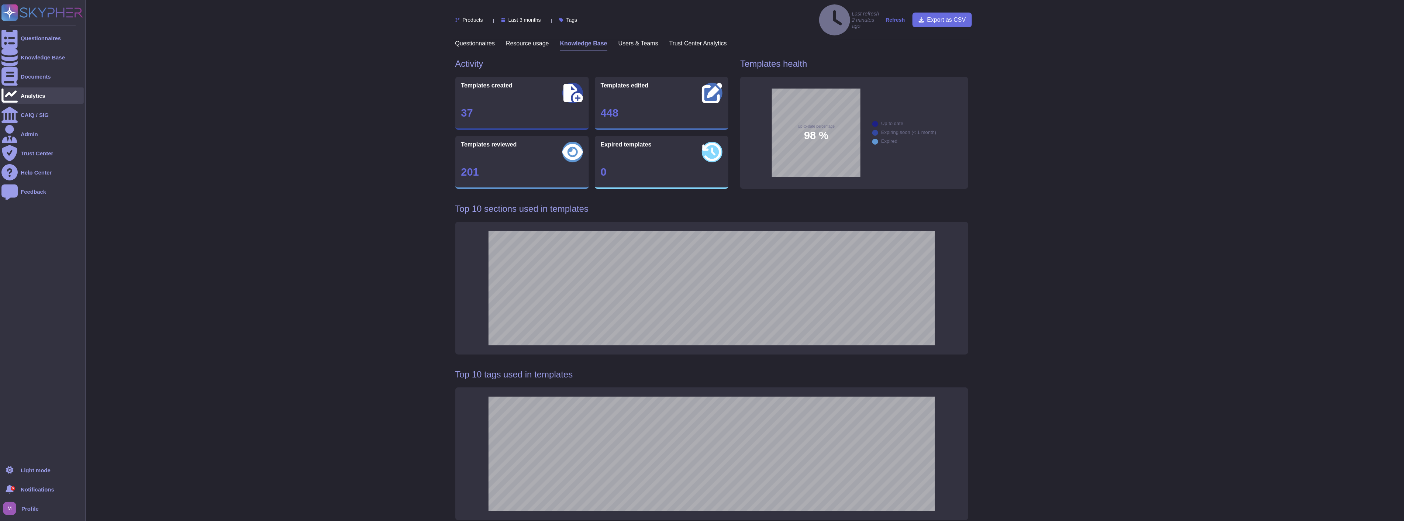
click at [23, 93] on div "Analytics" at bounding box center [33, 96] width 25 height 6
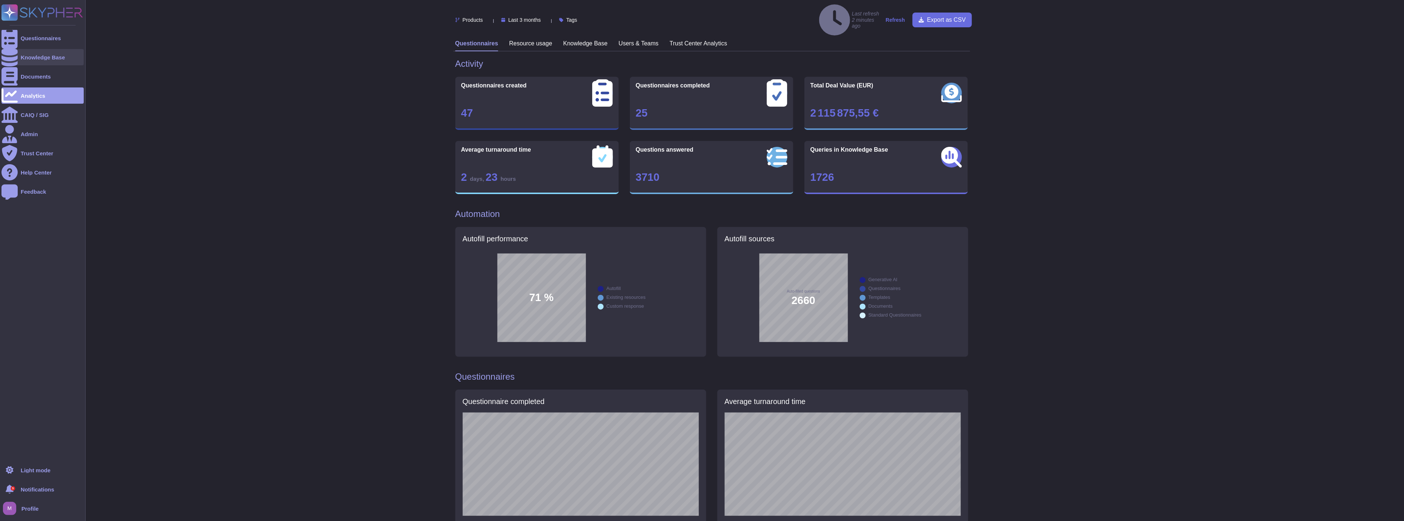
click at [25, 57] on div "Knowledge Base" at bounding box center [43, 58] width 44 height 6
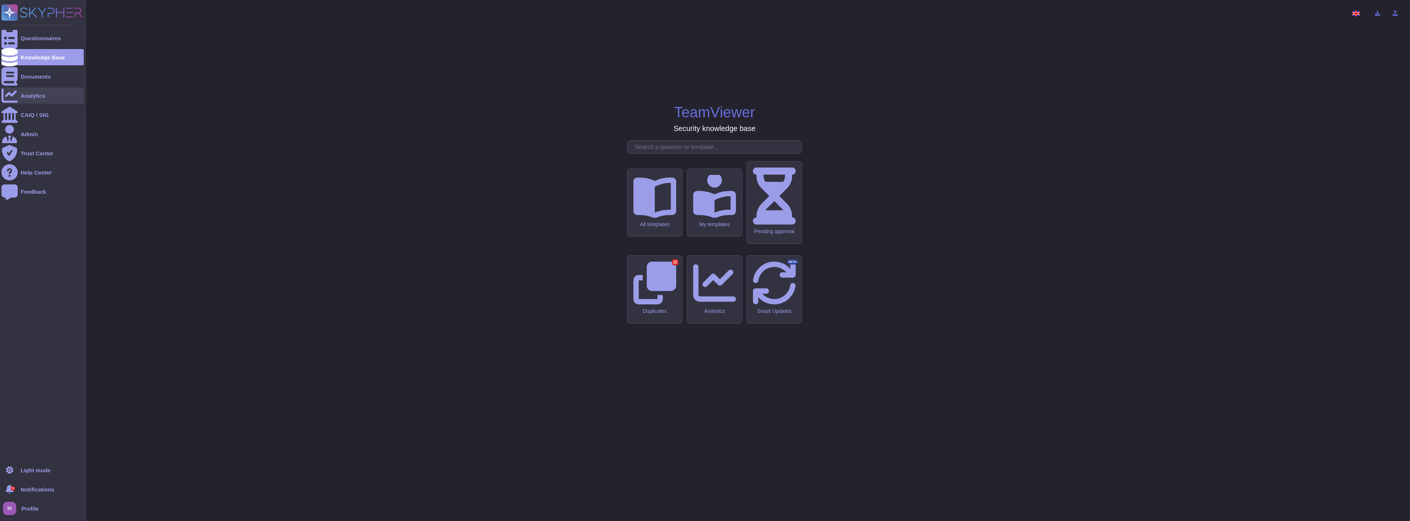
click at [26, 89] on div "Analytics" at bounding box center [42, 95] width 82 height 16
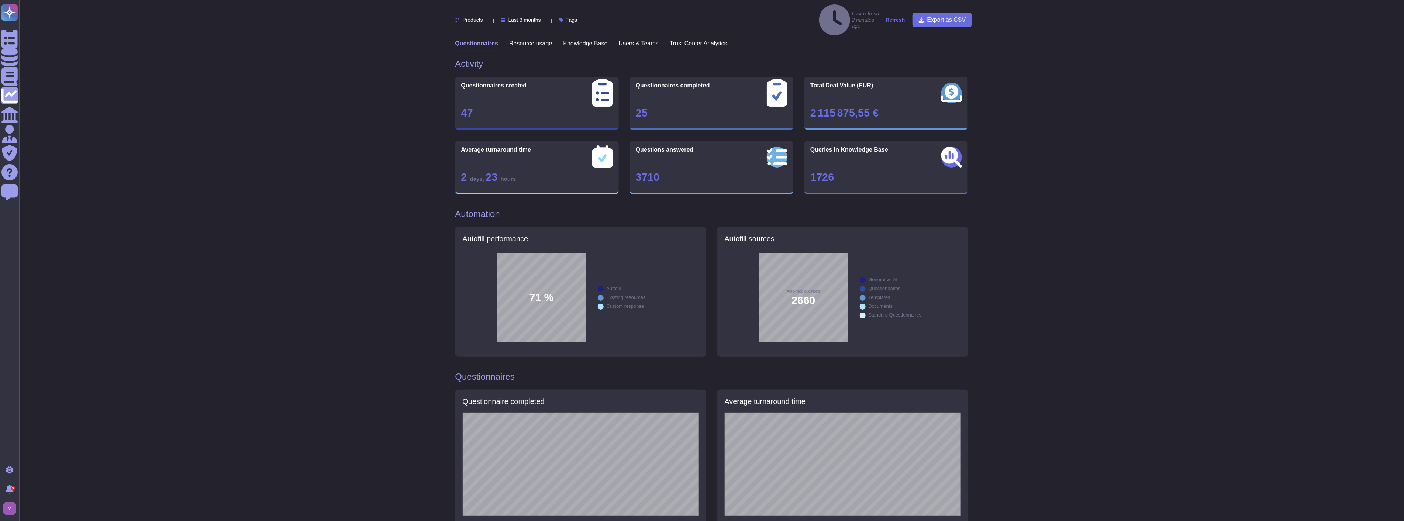
click at [1021, 233] on div "Products Last 3 months Tags Last refresh 2 minutes ago Refresh Export as CSV Qu…" at bounding box center [711, 464] width 1384 height 929
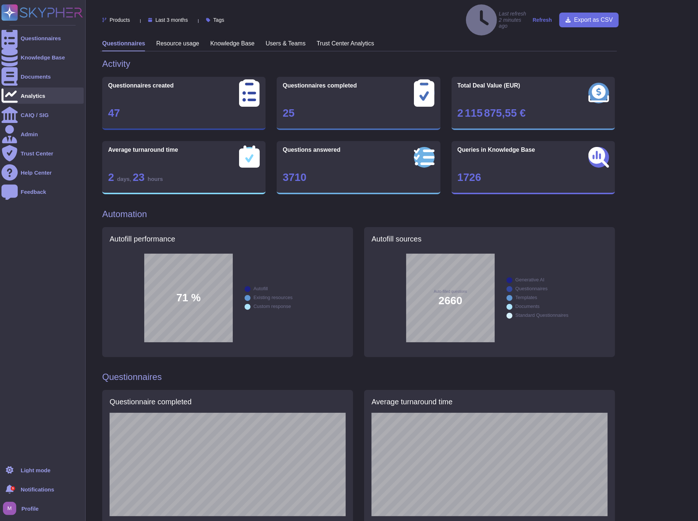
click at [13, 94] on icon at bounding box center [9, 95] width 16 height 16
click at [50, 53] on div "Knowledge Base" at bounding box center [42, 57] width 82 height 16
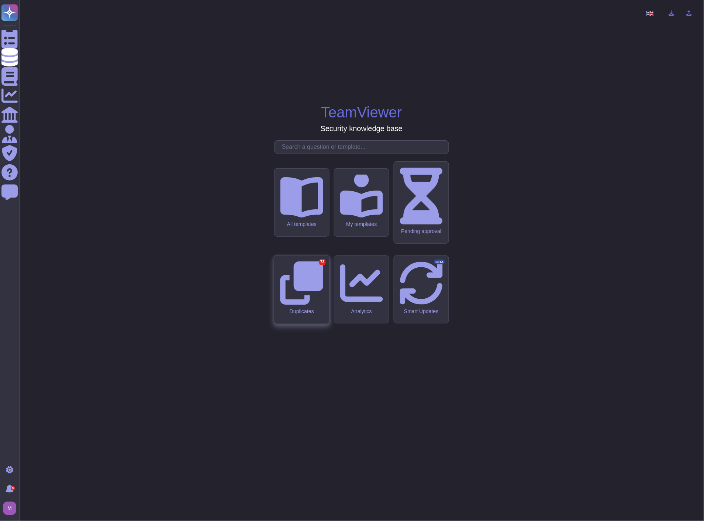
click at [309, 289] on icon at bounding box center [301, 282] width 43 height 43
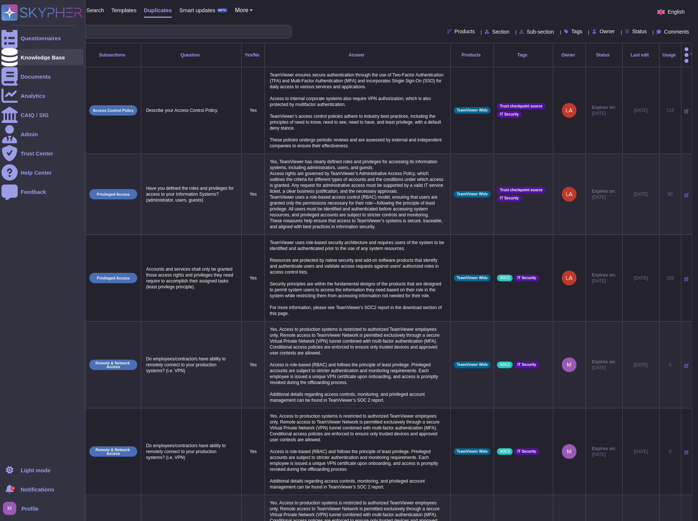
click at [23, 62] on div "Knowledge Base" at bounding box center [42, 57] width 82 height 16
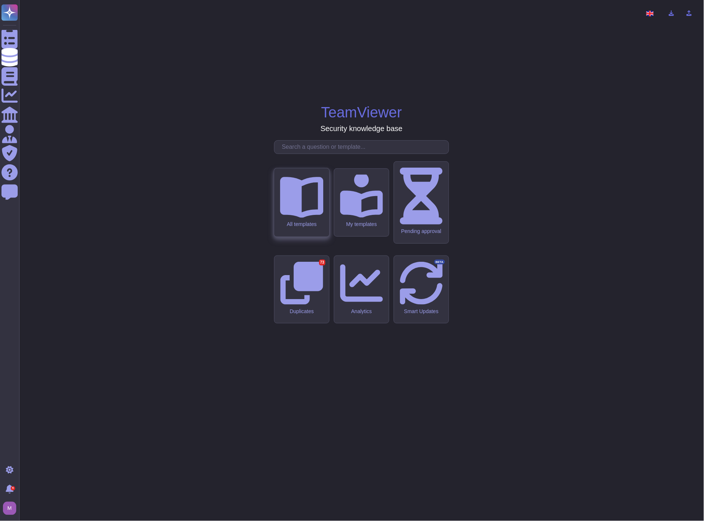
click at [308, 218] on icon at bounding box center [301, 197] width 43 height 41
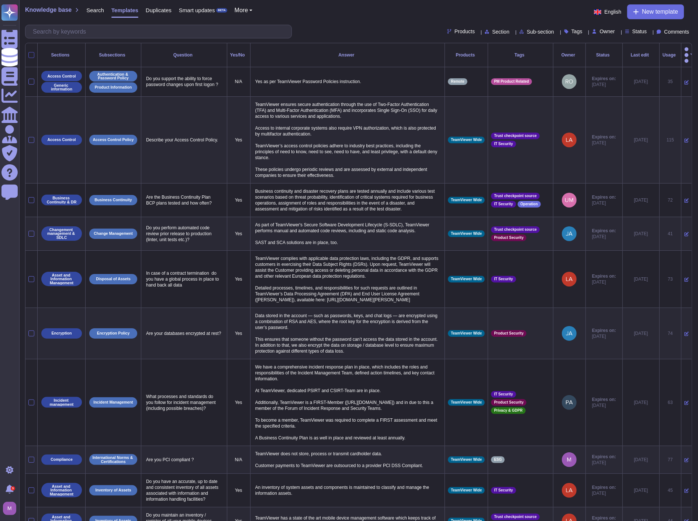
click at [32, 52] on div at bounding box center [31, 55] width 6 height 6
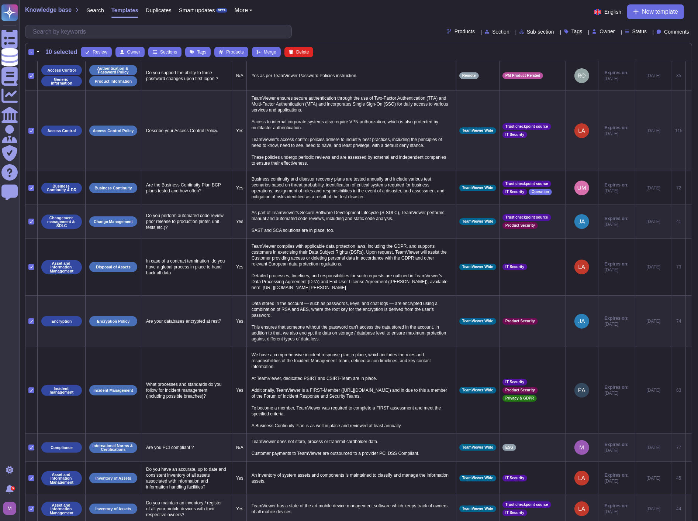
click at [36, 52] on button "button" at bounding box center [37, 52] width 7 height 9
click at [45, 73] on link "Select all" at bounding box center [70, 73] width 70 height 9
click at [31, 51] on div "-" at bounding box center [31, 52] width 6 height 6
click at [0, 0] on input "-" at bounding box center [0, 0] width 0 height 0
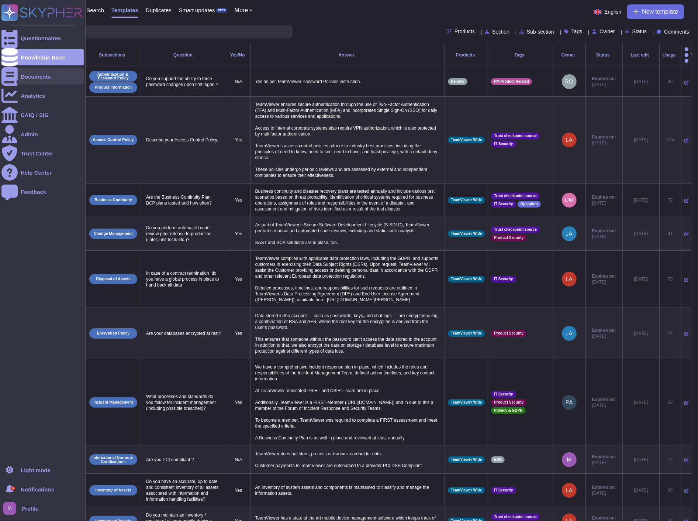
click at [39, 76] on div "Documents" at bounding box center [36, 77] width 30 height 6
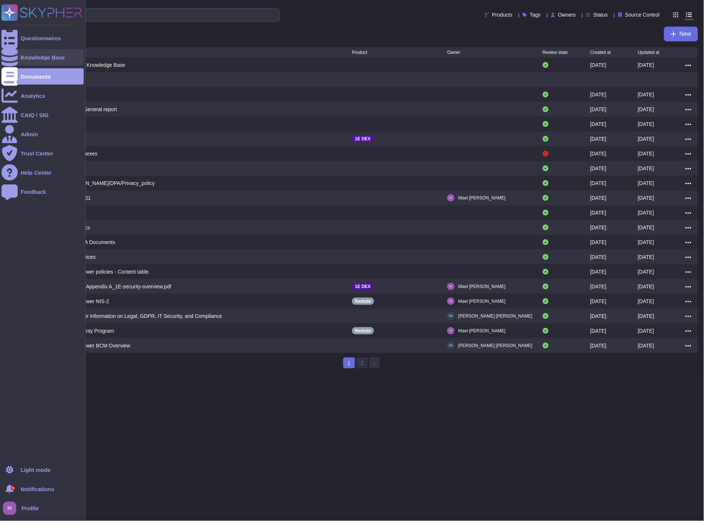
click at [32, 55] on div "Knowledge Base" at bounding box center [43, 58] width 44 height 6
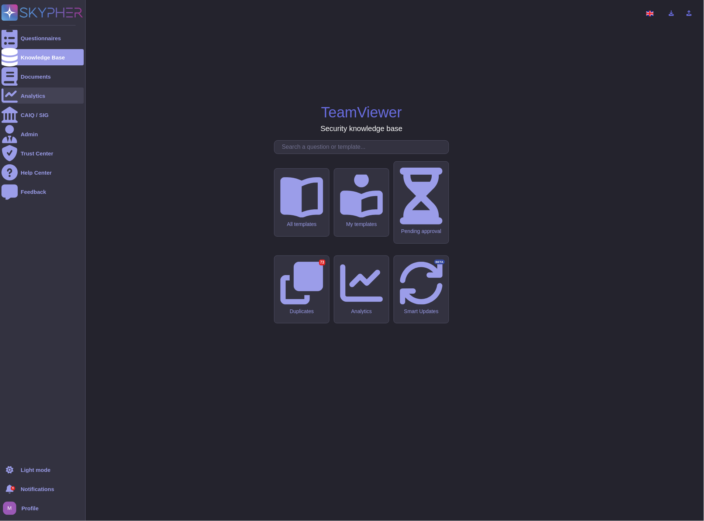
click at [39, 94] on div "Analytics" at bounding box center [33, 96] width 25 height 6
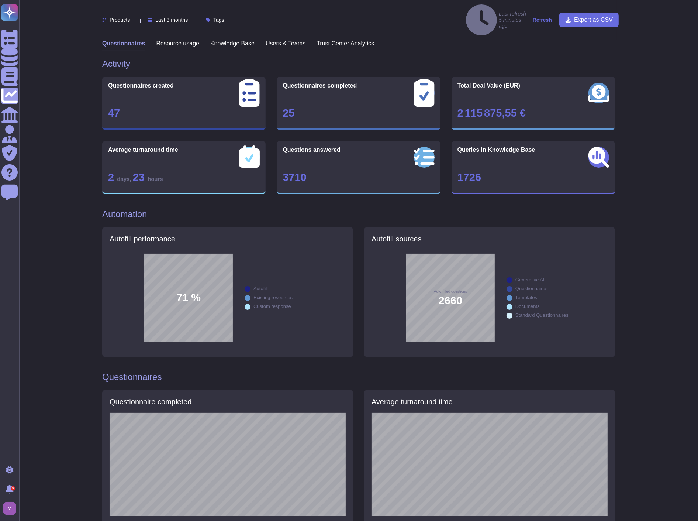
click at [233, 40] on h3 "Knowledge Base" at bounding box center [232, 43] width 44 height 7
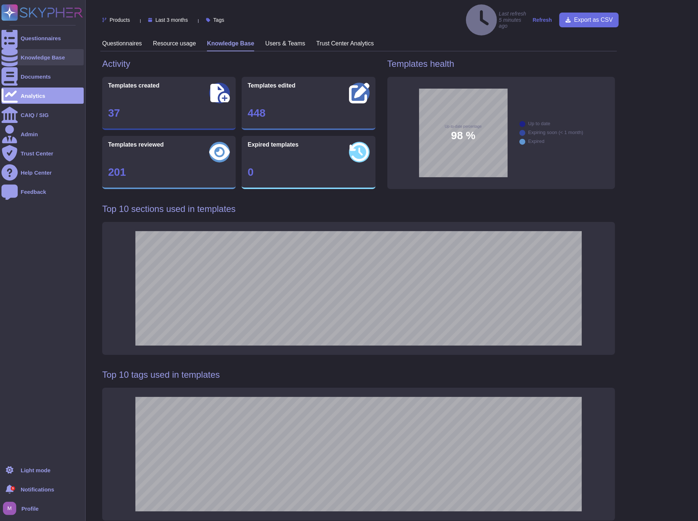
click at [24, 57] on div "Knowledge Base" at bounding box center [43, 58] width 44 height 6
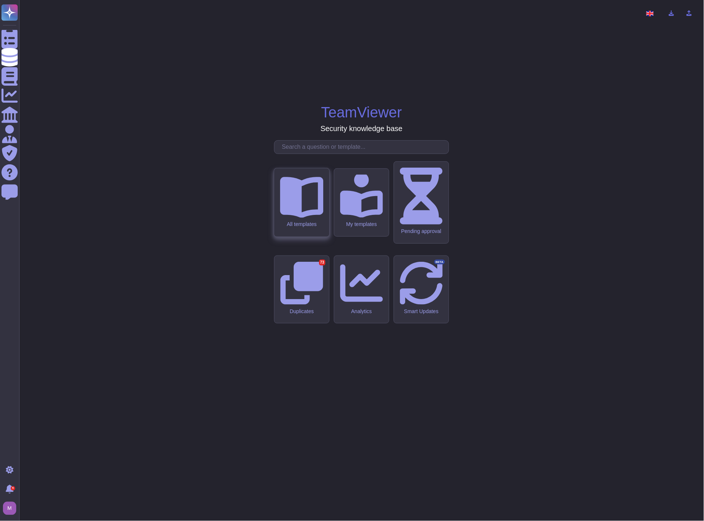
click at [294, 217] on icon at bounding box center [301, 195] width 43 height 43
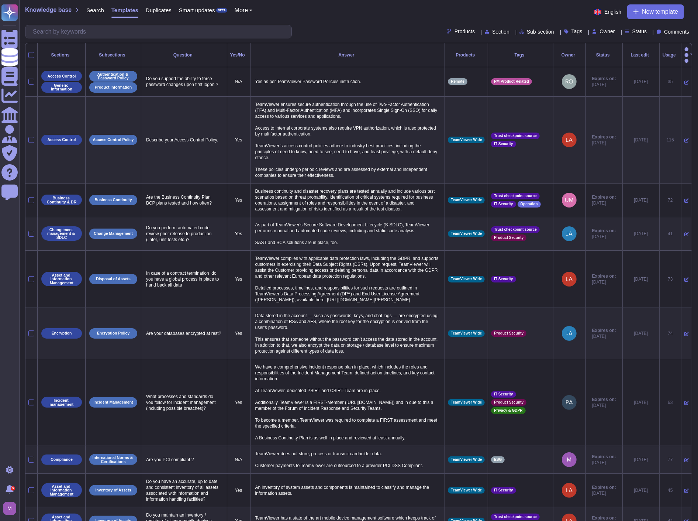
click at [625, 32] on icon at bounding box center [627, 31] width 4 height 4
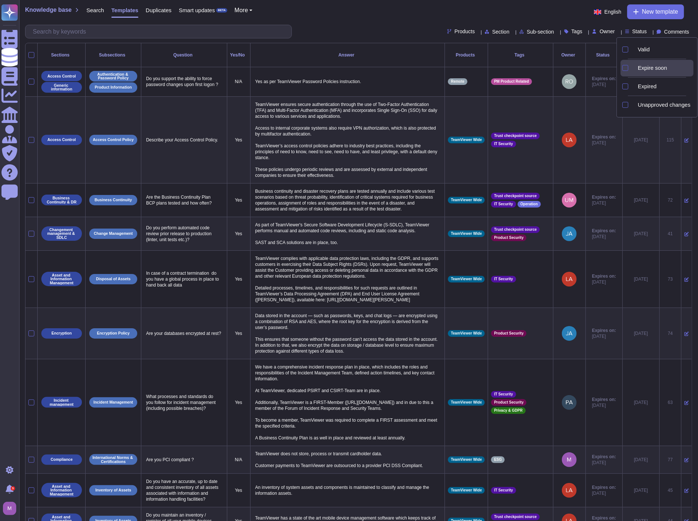
click at [628, 67] on div at bounding box center [625, 68] width 6 height 6
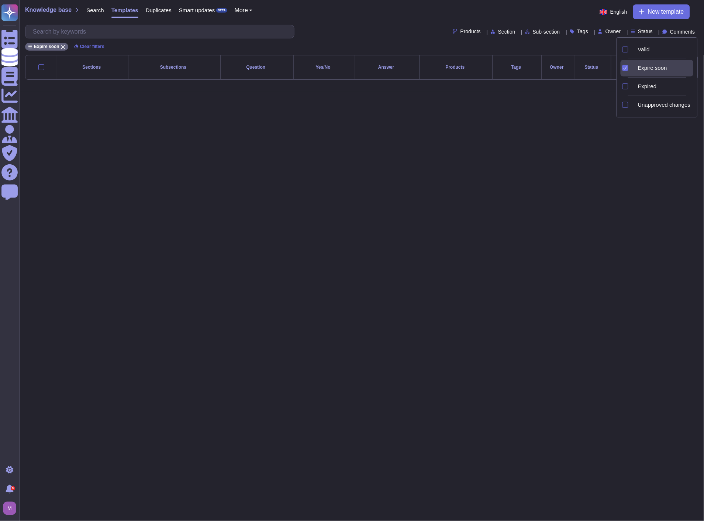
click at [628, 67] on div at bounding box center [625, 68] width 6 height 6
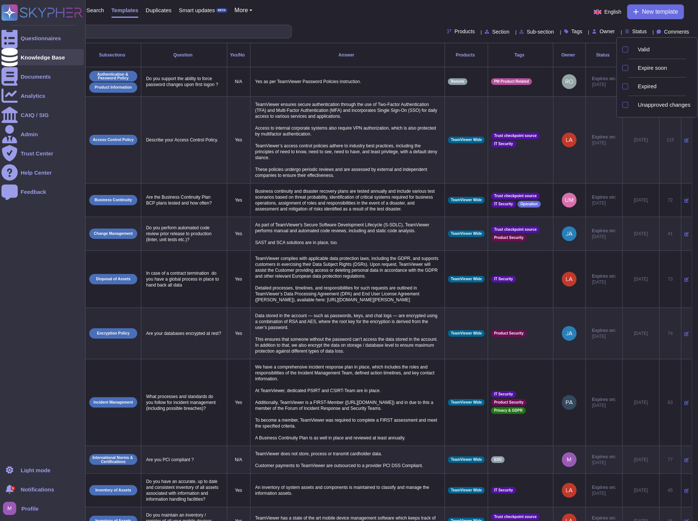
click at [16, 59] on div at bounding box center [9, 57] width 16 height 16
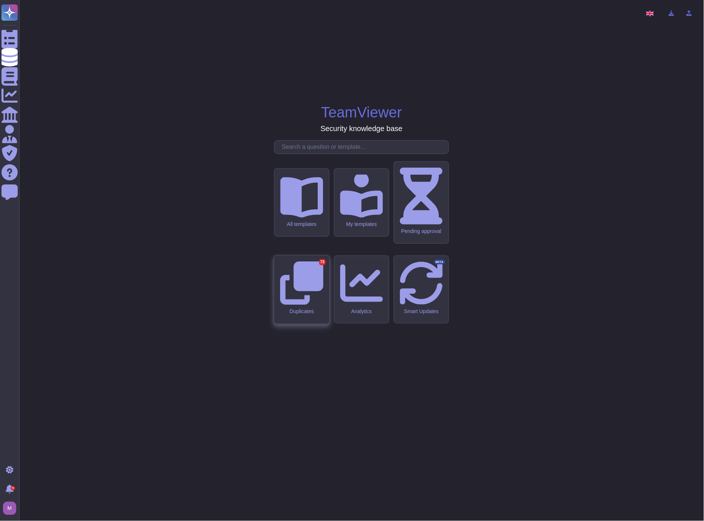
click at [309, 291] on div "Duplicates 73" at bounding box center [301, 289] width 55 height 68
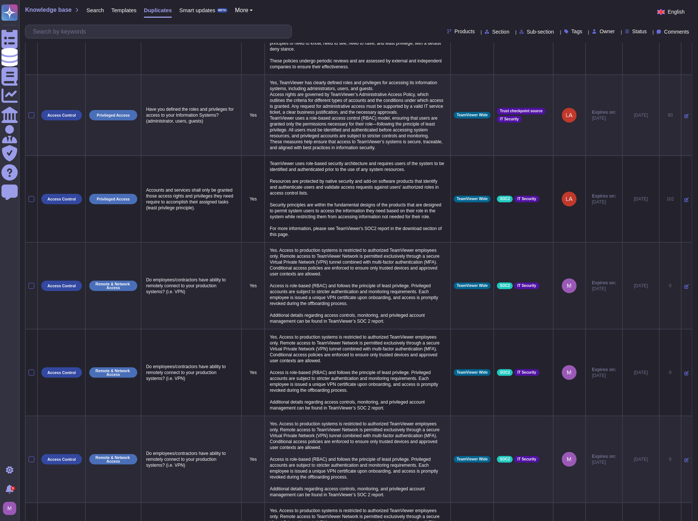
scroll to position [175, 0]
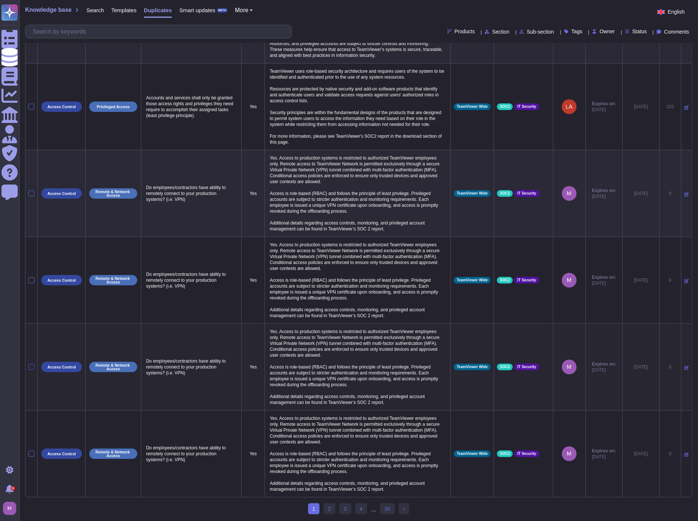
click at [31, 364] on div at bounding box center [31, 367] width 6 height 6
click at [0, 0] on input "checkbox" at bounding box center [0, 0] width 0 height 0
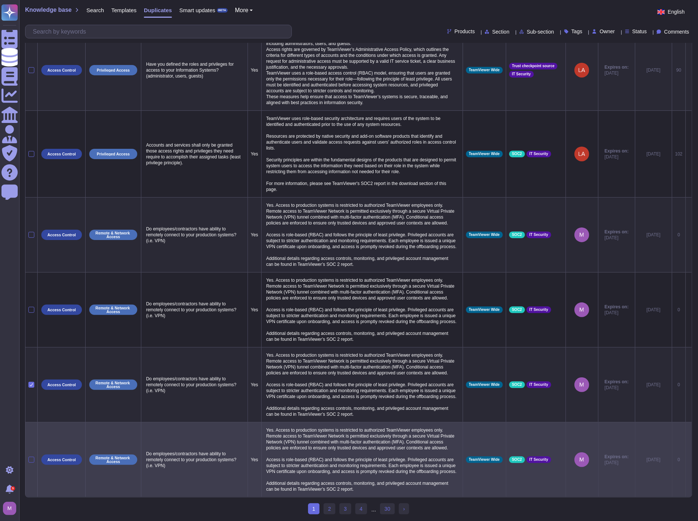
click at [31, 456] on div at bounding box center [31, 459] width 6 height 6
click at [0, 0] on input "checkbox" at bounding box center [0, 0] width 0 height 0
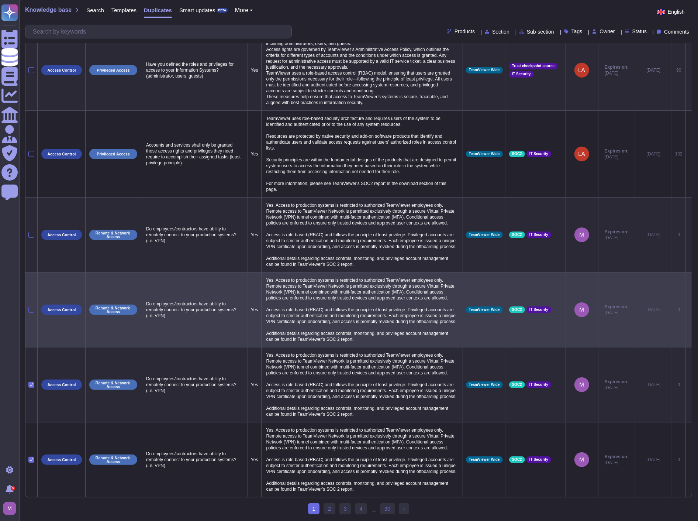
click at [31, 307] on div at bounding box center [31, 310] width 6 height 6
click at [0, 0] on input "checkbox" at bounding box center [0, 0] width 0 height 0
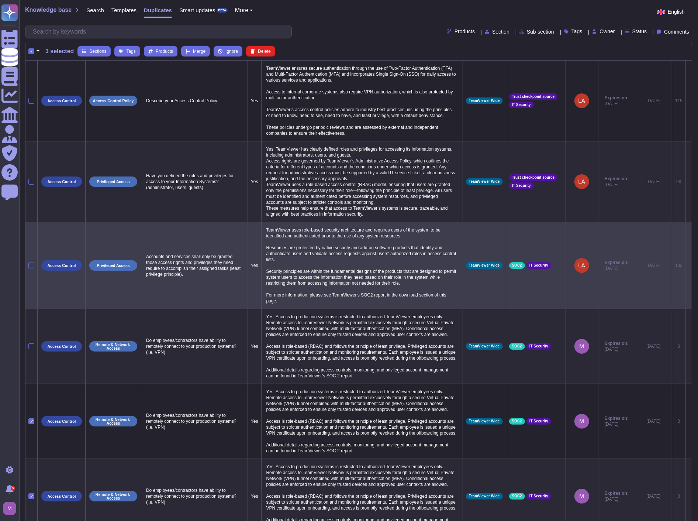
scroll to position [0, 0]
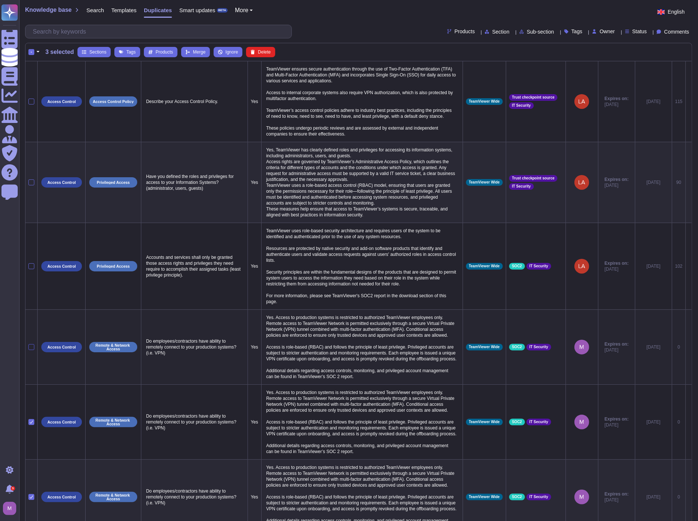
click at [31, 349] on div at bounding box center [31, 347] width 6 height 6
click at [0, 0] on input "checkbox" at bounding box center [0, 0] width 0 height 0
click at [30, 349] on icon at bounding box center [32, 347] width 4 height 4
click at [0, 0] on input "checkbox" at bounding box center [0, 0] width 0 height 0
click at [266, 51] on span "Delete" at bounding box center [264, 52] width 13 height 4
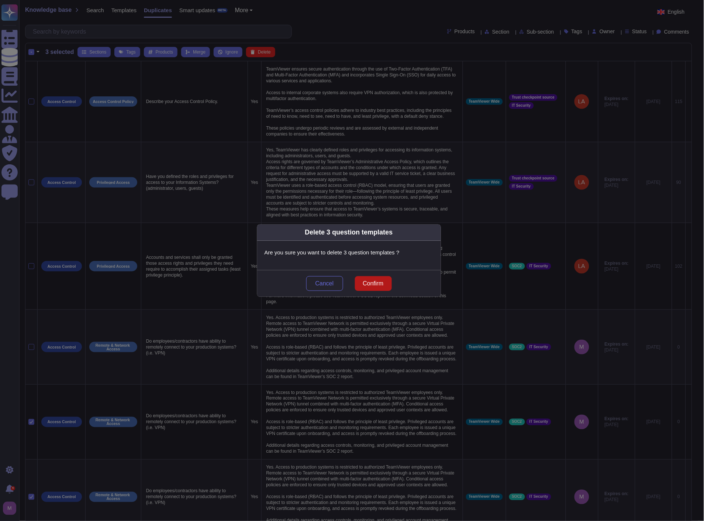
click at [370, 280] on span "Confirm" at bounding box center [373, 283] width 21 height 6
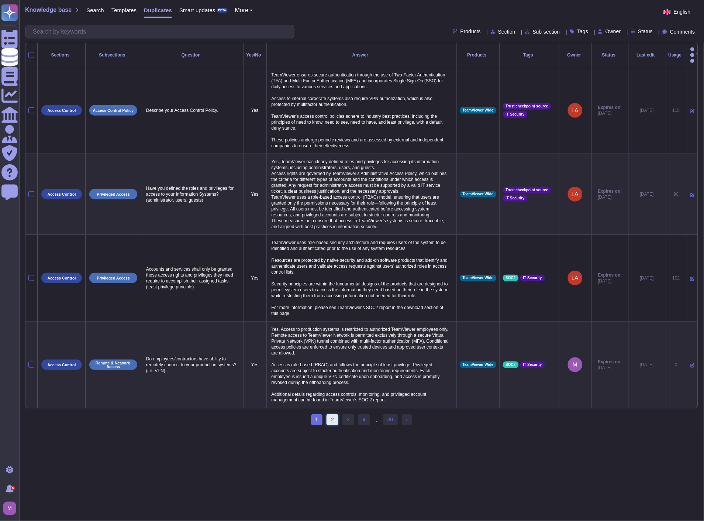
click at [333, 423] on link "2" at bounding box center [332, 419] width 12 height 11
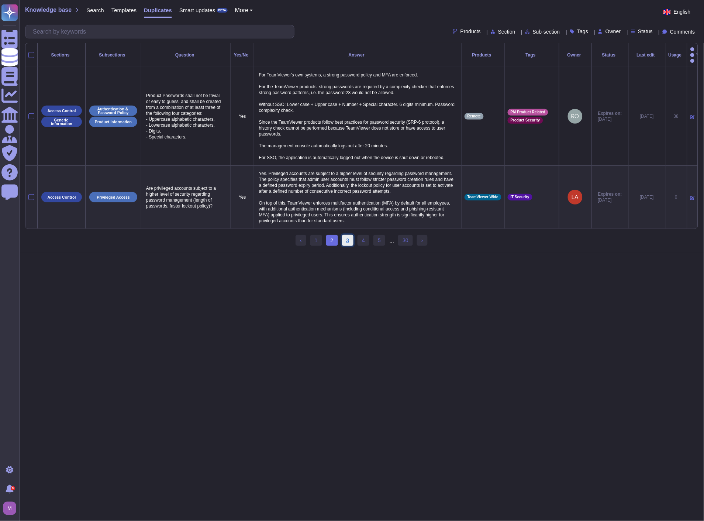
click at [343, 244] on link "3" at bounding box center [348, 240] width 12 height 11
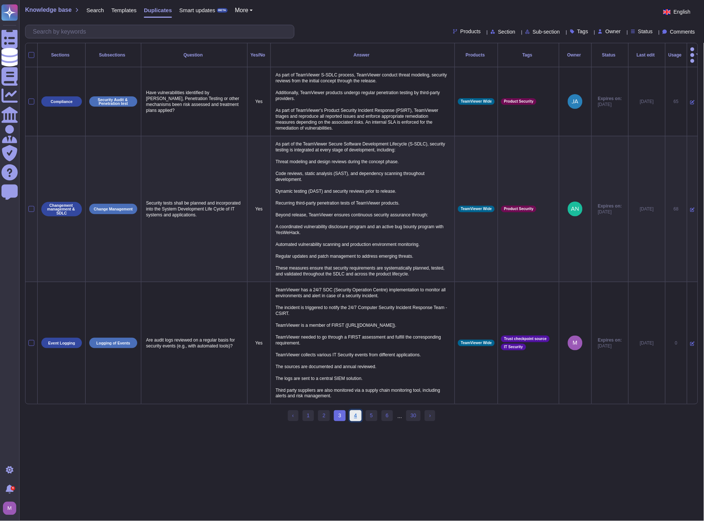
click at [357, 412] on link "4" at bounding box center [356, 415] width 12 height 11
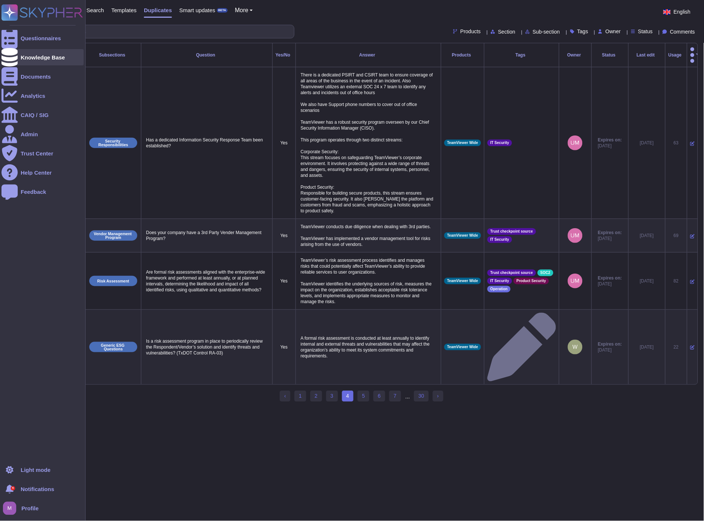
click at [10, 56] on icon at bounding box center [9, 57] width 16 height 18
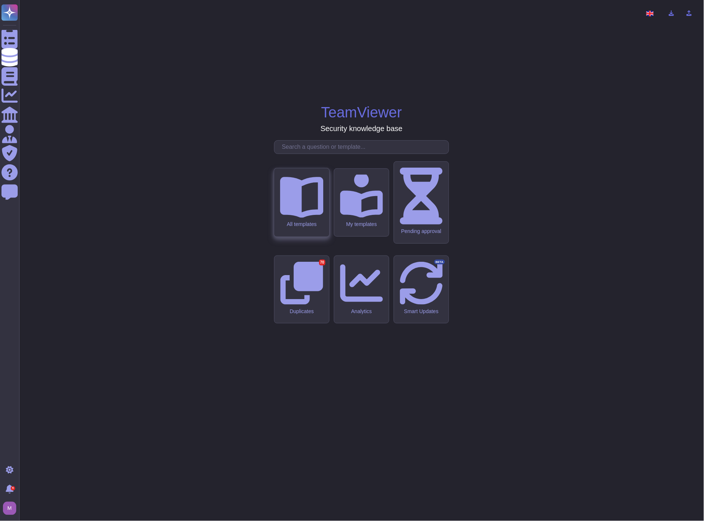
click at [297, 217] on icon at bounding box center [301, 195] width 43 height 43
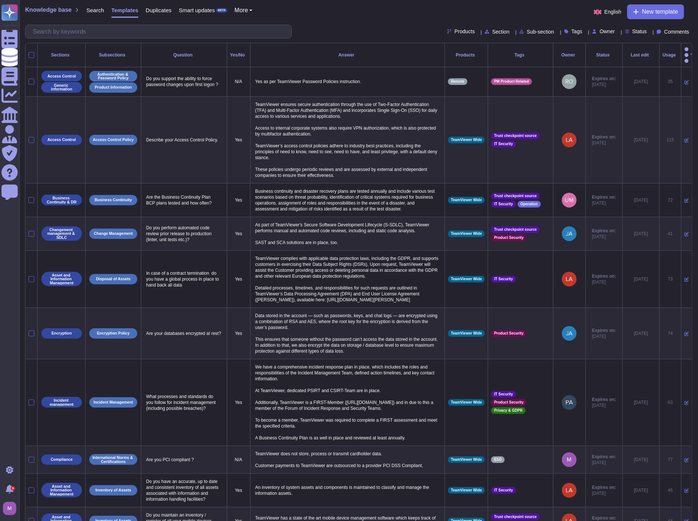
click at [28, 52] on th at bounding box center [31, 55] width 12 height 24
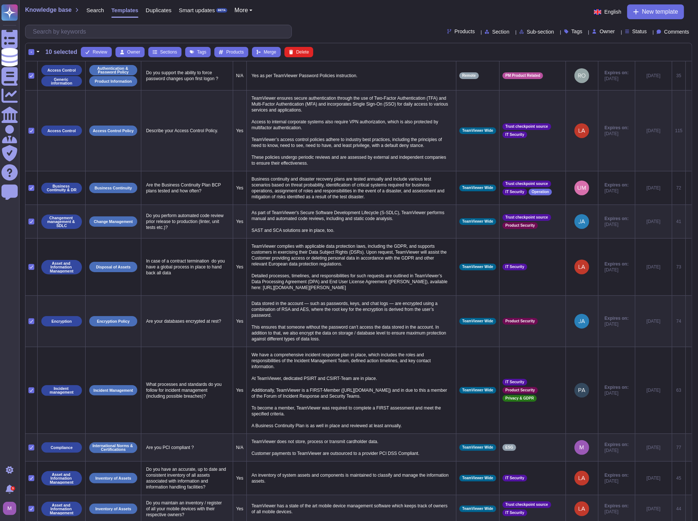
click at [39, 54] on button "button" at bounding box center [37, 52] width 7 height 9
click at [61, 76] on link "Select all" at bounding box center [70, 73] width 70 height 9
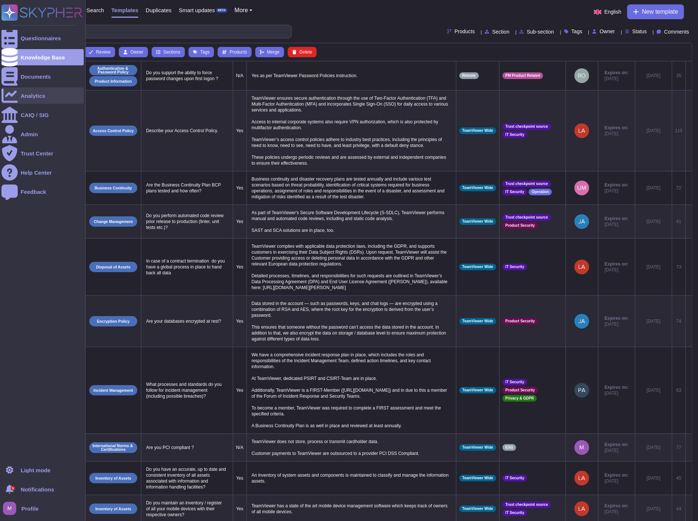
click at [40, 96] on div "Analytics" at bounding box center [33, 96] width 25 height 6
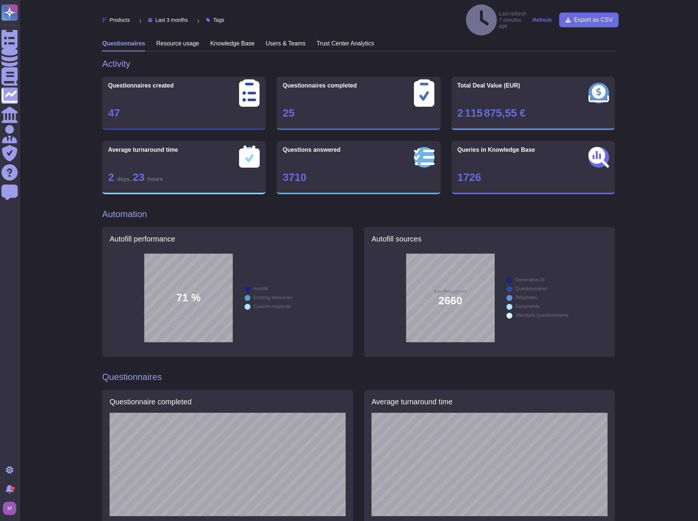
click at [227, 40] on h3 "Knowledge Base" at bounding box center [232, 43] width 44 height 7
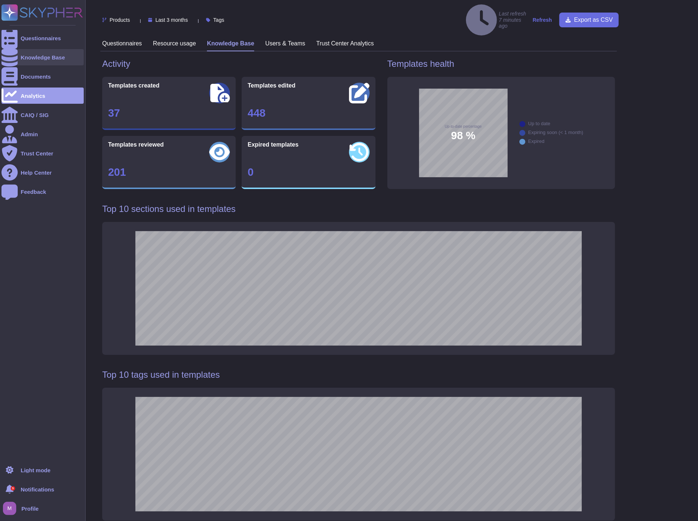
click at [28, 59] on div "Knowledge Base" at bounding box center [43, 58] width 44 height 6
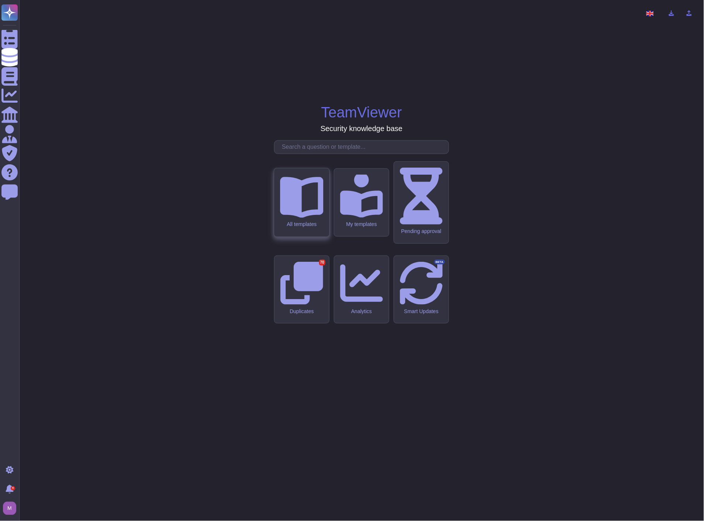
click at [304, 236] on div "All templates" at bounding box center [301, 202] width 55 height 68
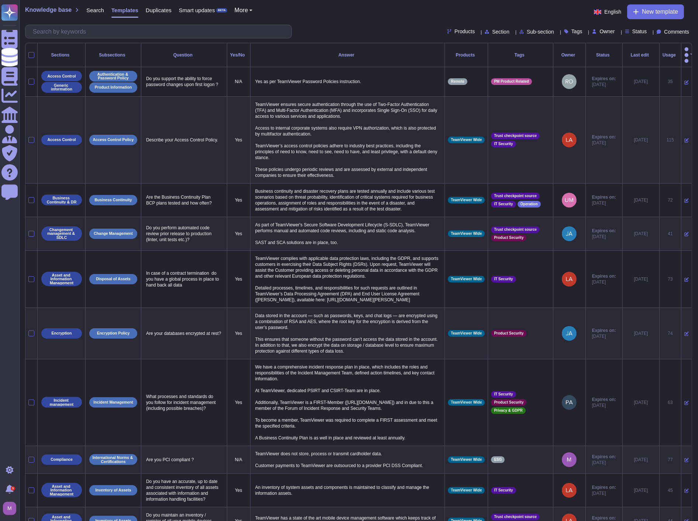
click at [35, 51] on th at bounding box center [31, 55] width 12 height 24
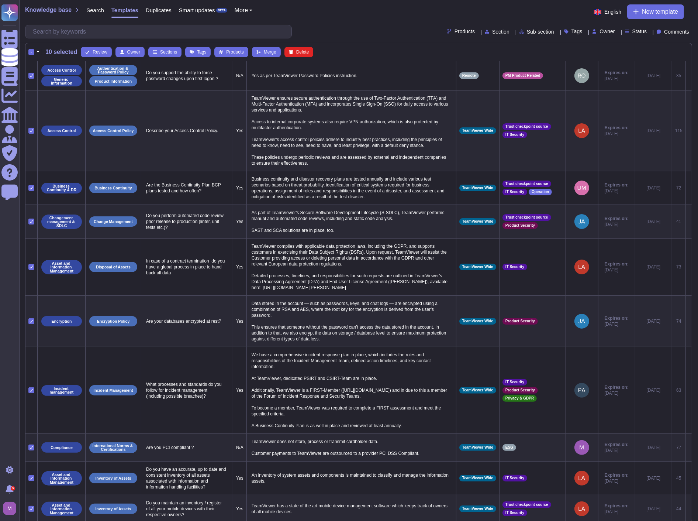
click at [46, 52] on span "10 selected" at bounding box center [61, 52] width 32 height 6
click at [39, 53] on button "button" at bounding box center [37, 52] width 7 height 9
click at [51, 74] on link "Select all" at bounding box center [70, 73] width 70 height 9
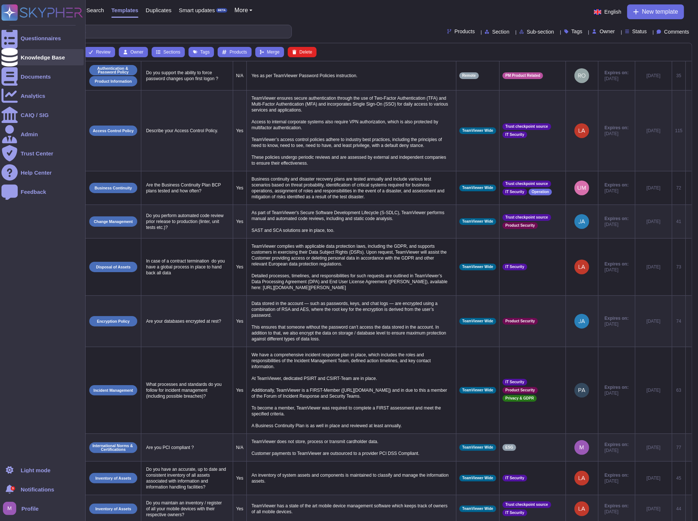
click at [41, 60] on div "Knowledge Base" at bounding box center [42, 57] width 82 height 16
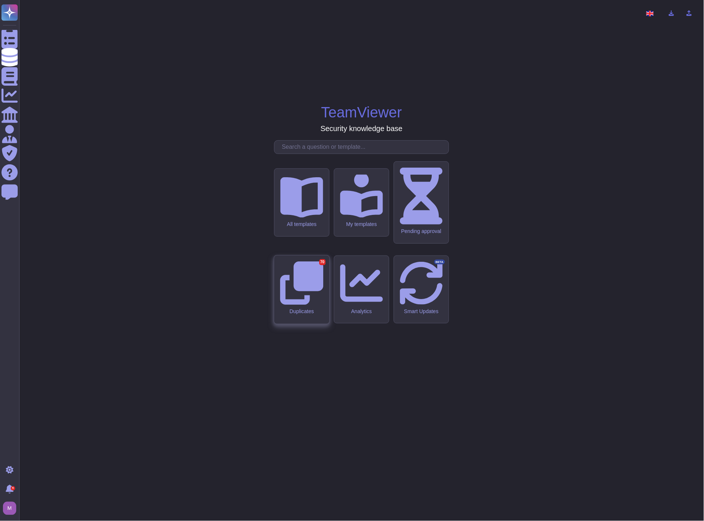
click at [312, 308] on div "Duplicates 70" at bounding box center [301, 311] width 43 height 6
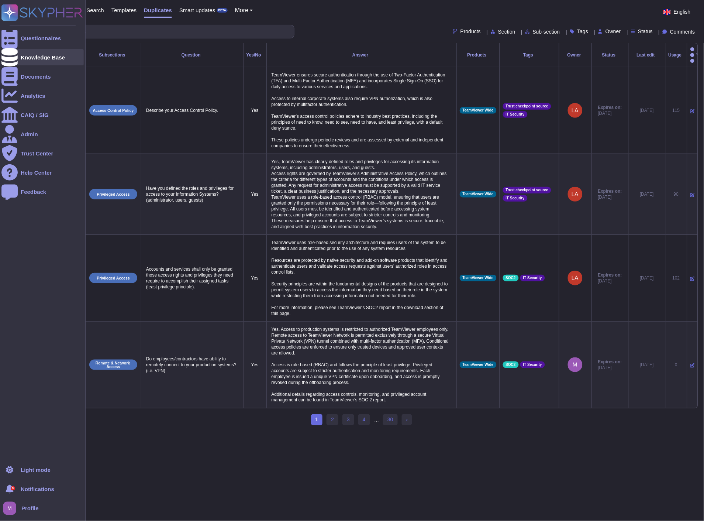
click at [24, 58] on div "Knowledge Base" at bounding box center [43, 58] width 44 height 6
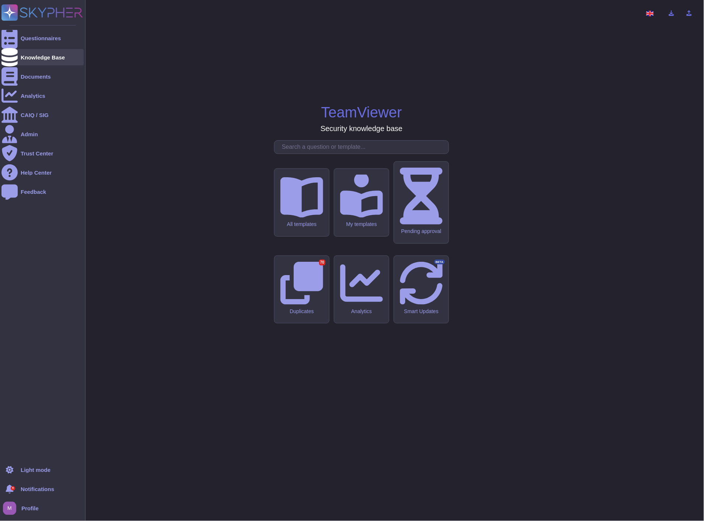
click at [17, 57] on div at bounding box center [9, 57] width 16 height 16
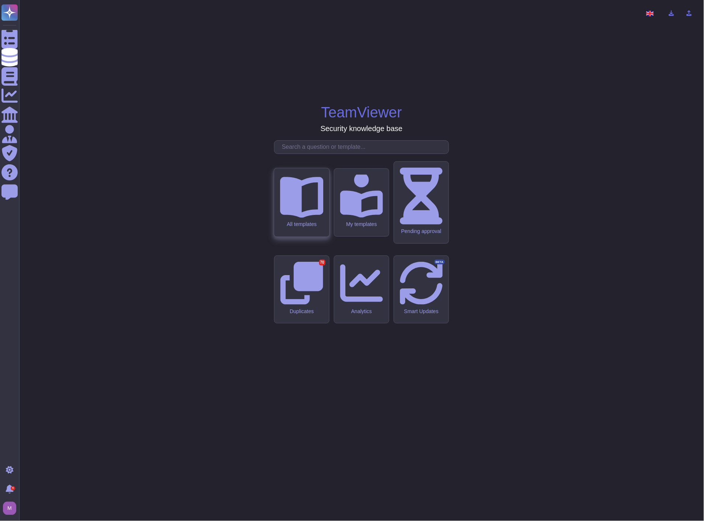
click at [283, 228] on div "All templates" at bounding box center [301, 224] width 43 height 6
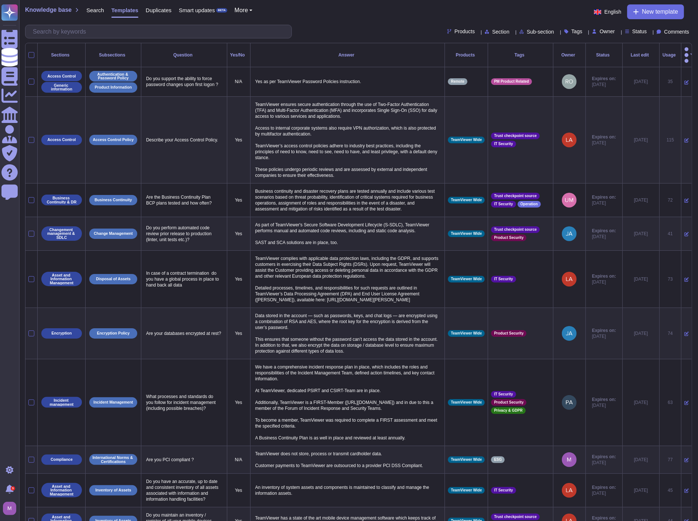
click at [632, 32] on span "Status" at bounding box center [639, 31] width 15 height 5
click at [632, 29] on span "Status" at bounding box center [639, 31] width 15 height 5
click at [589, 53] on div "Status" at bounding box center [604, 55] width 31 height 4
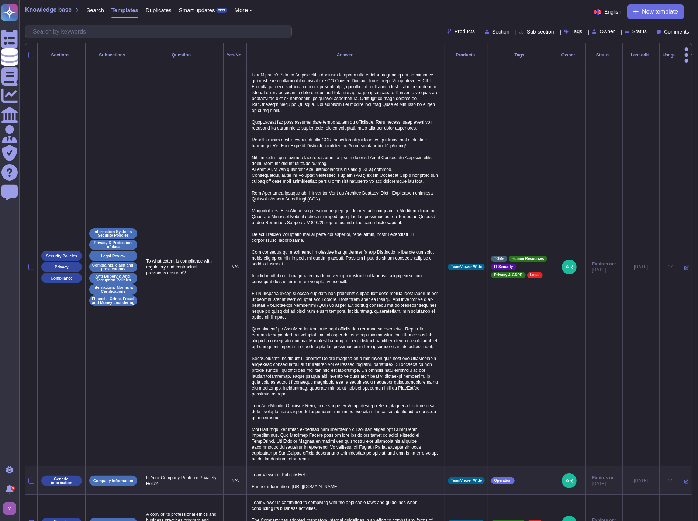
click at [589, 53] on div "Status" at bounding box center [604, 55] width 31 height 4
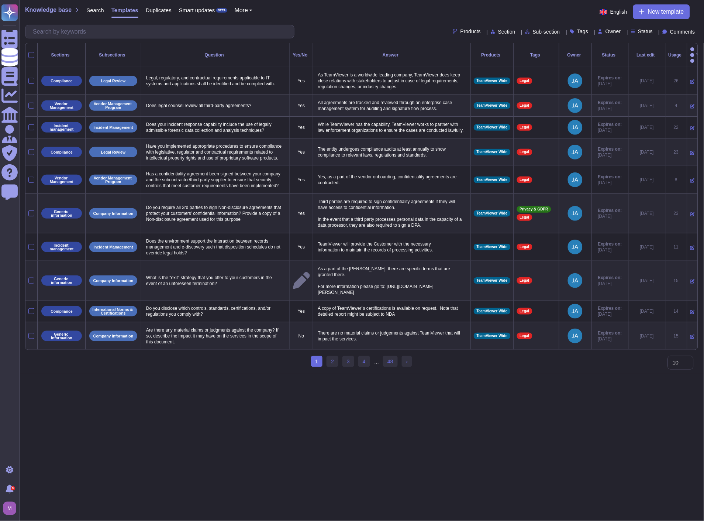
click at [595, 53] on div "Status" at bounding box center [610, 55] width 31 height 4
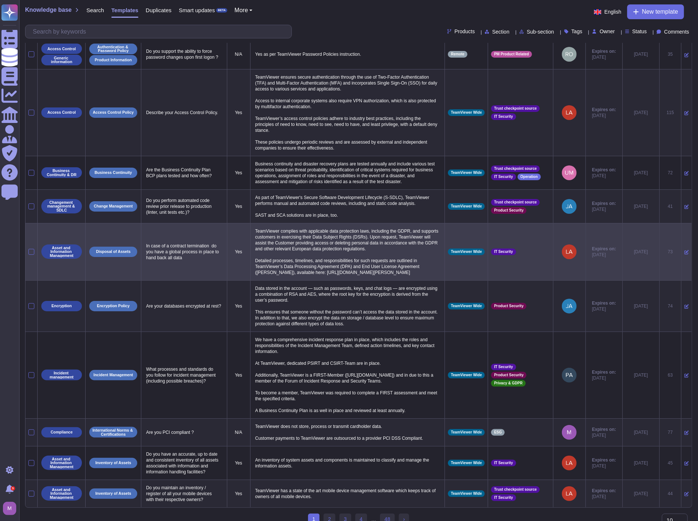
scroll to position [41, 0]
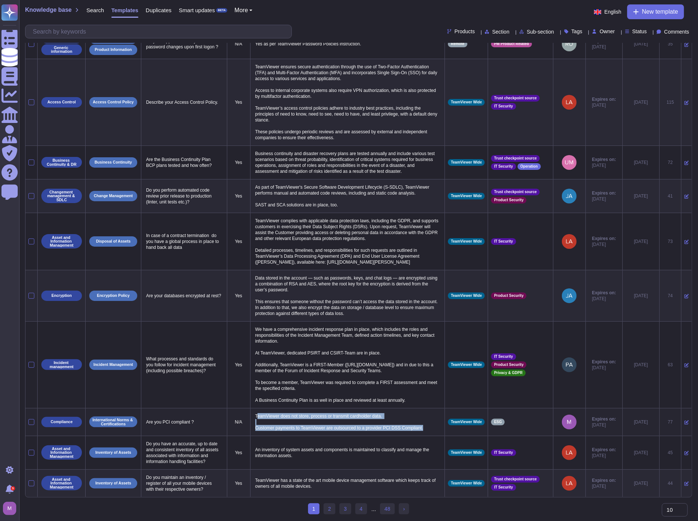
drag, startPoint x: 257, startPoint y: 408, endPoint x: 422, endPoint y: 423, distance: 165.3
click at [422, 423] on p "TeamViewer does not store, process or transmit cardholder data. Customer paymen…" at bounding box center [347, 421] width 189 height 21
click at [527, 30] on span "Sub-section" at bounding box center [540, 31] width 27 height 5
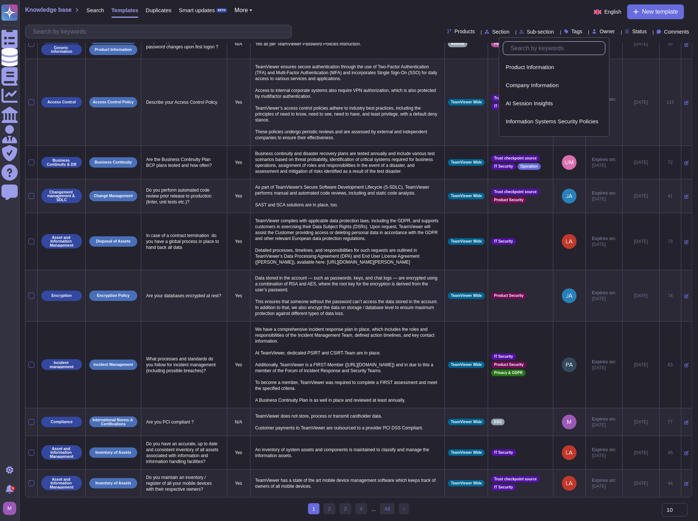
click at [512, 32] on icon at bounding box center [512, 32] width 0 height 0
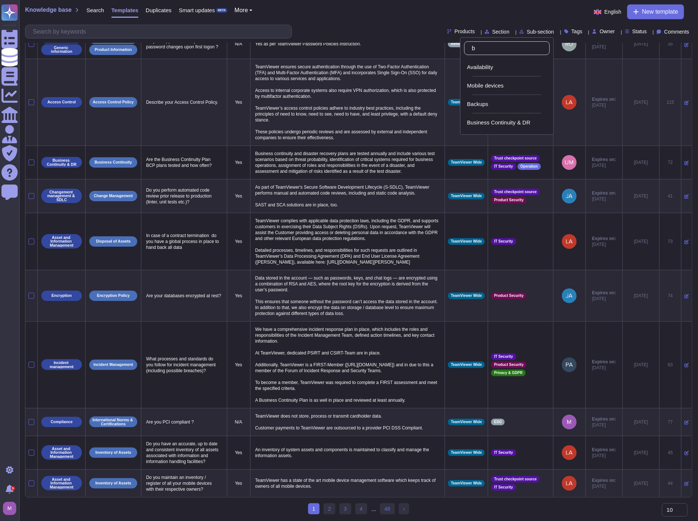
type input "bu"
click at [498, 64] on span "Business Continuity & DR" at bounding box center [498, 67] width 63 height 7
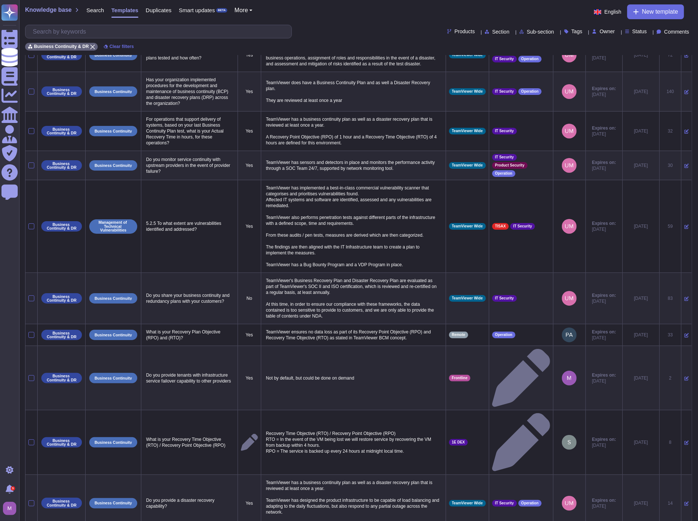
scroll to position [11, 0]
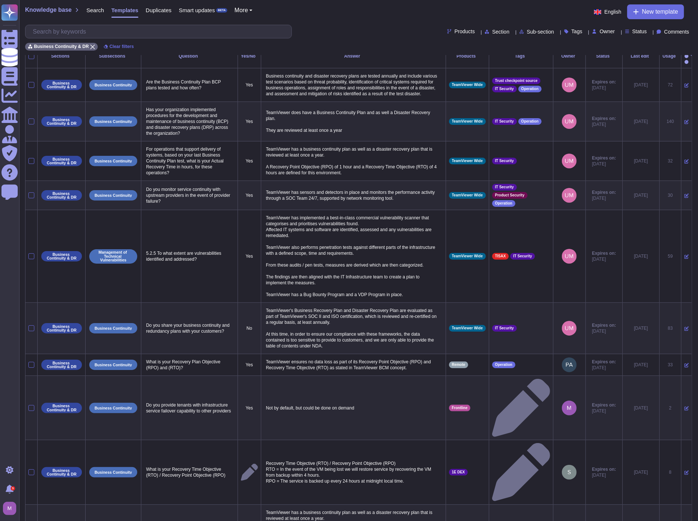
select select "30"
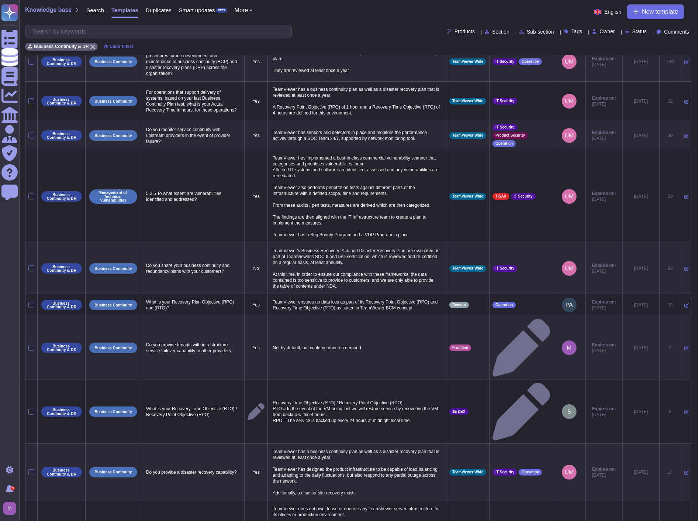
scroll to position [66, 0]
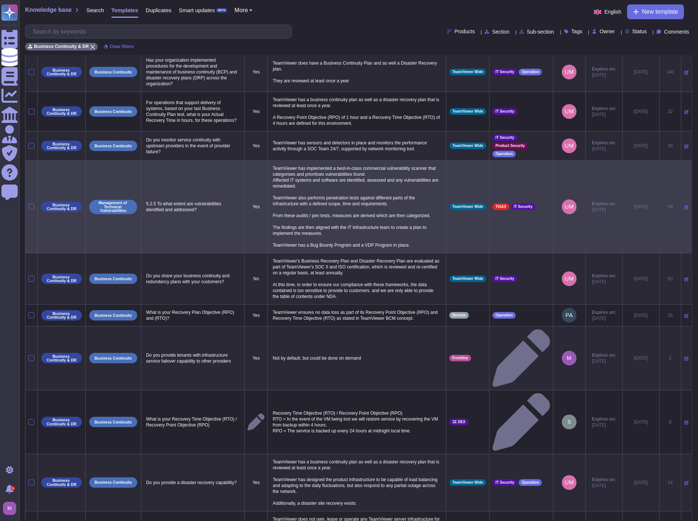
click at [684, 205] on icon at bounding box center [686, 207] width 4 height 4
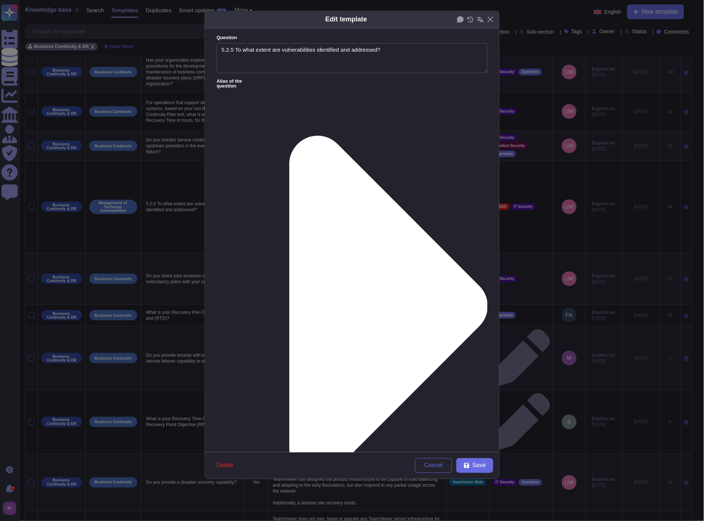
type textarea "5.2.5 To what extent are vulnerabilities identified and addressed?"
type textarea "TeamViewer has implemented a best-in-class commercial vulnerability scanner tha…"
drag, startPoint x: 233, startPoint y: 52, endPoint x: 187, endPoint y: 55, distance: 45.5
click at [187, 55] on div "Edit template Question 5.2.5 To what extent are vulnerabilities identified and …" at bounding box center [352, 260] width 704 height 521
click at [481, 460] on button "Save" at bounding box center [474, 465] width 37 height 15
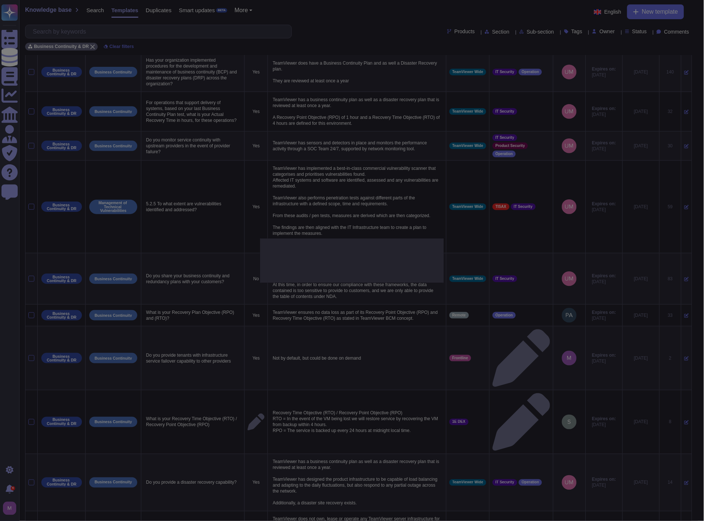
type textarea "5.2.5 To what extent are vulnerabilities identified and addressed?"
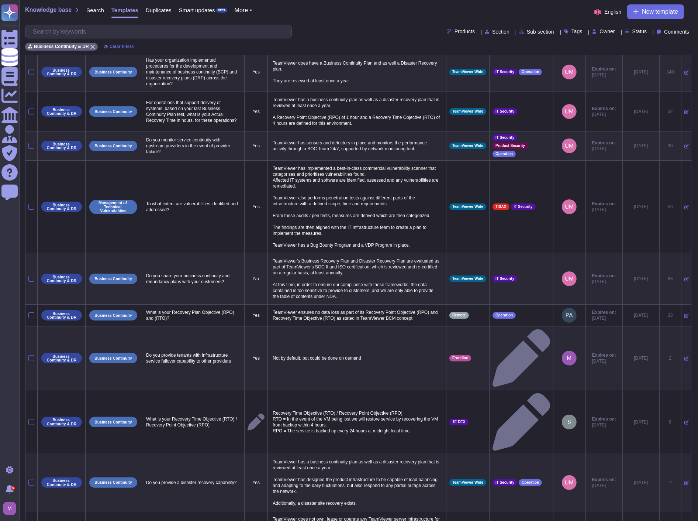
click at [18, 94] on div "Analytics" at bounding box center [9, 95] width 16 height 16
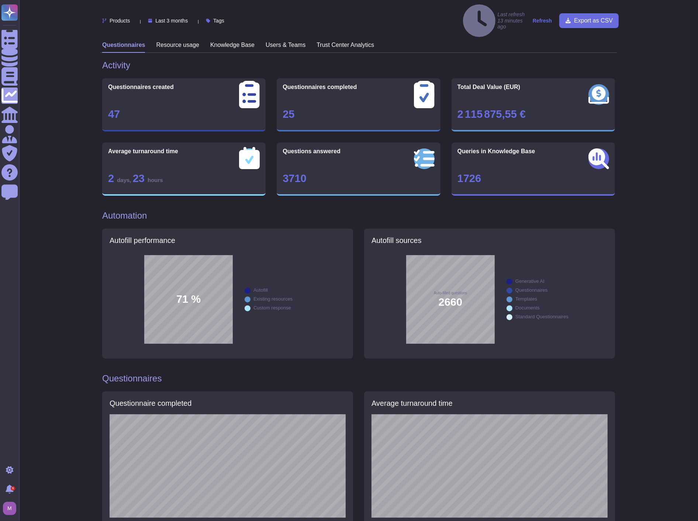
click at [227, 41] on h3 "Knowledge Base" at bounding box center [232, 44] width 44 height 7
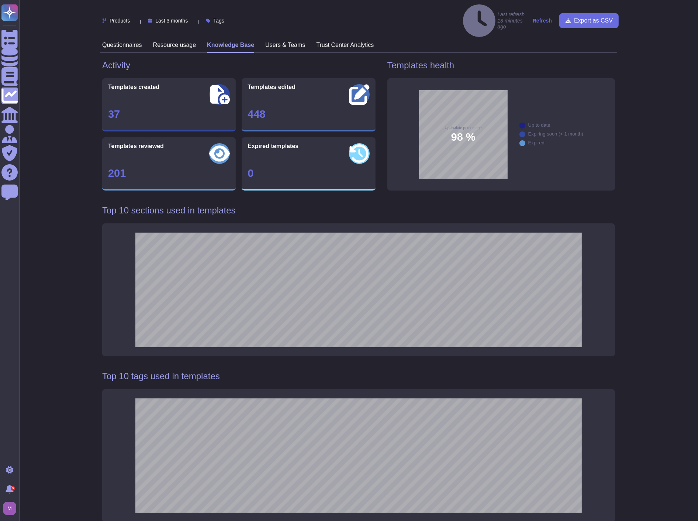
click at [160, 41] on h3 "Resource usage" at bounding box center [174, 44] width 43 height 7
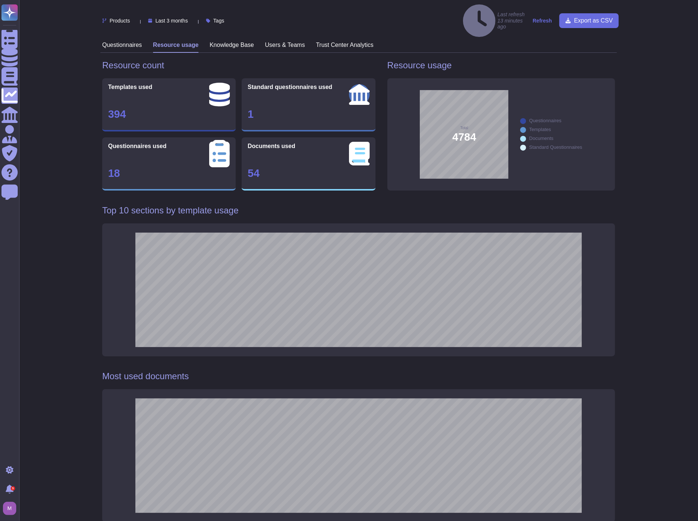
click at [121, 41] on h3 "Questionnaires" at bounding box center [122, 44] width 40 height 7
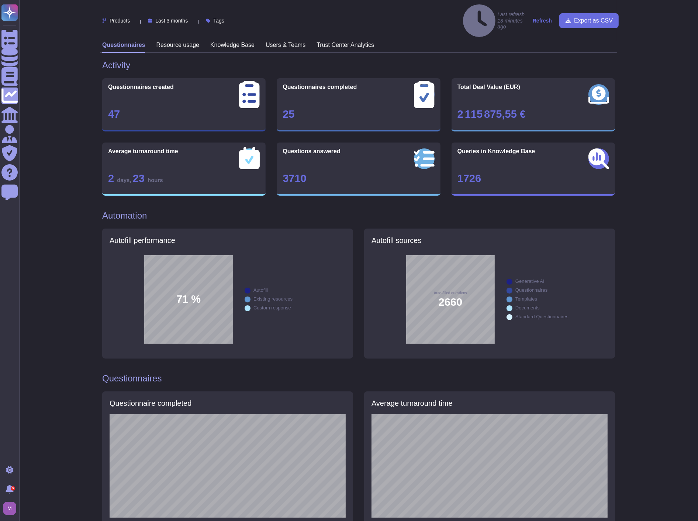
click at [213, 41] on h3 "Knowledge Base" at bounding box center [232, 44] width 44 height 7
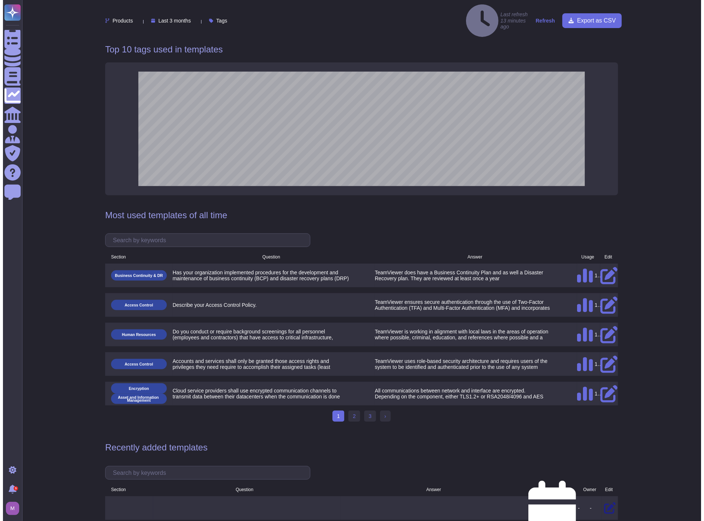
scroll to position [328, 0]
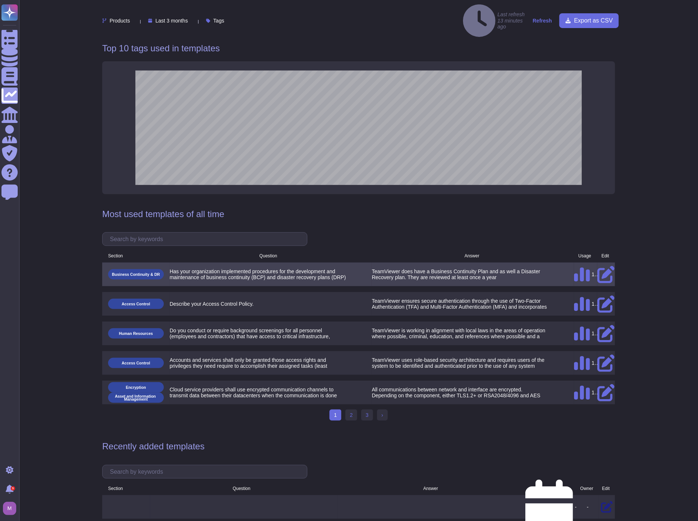
click at [604, 266] on icon at bounding box center [605, 274] width 17 height 17
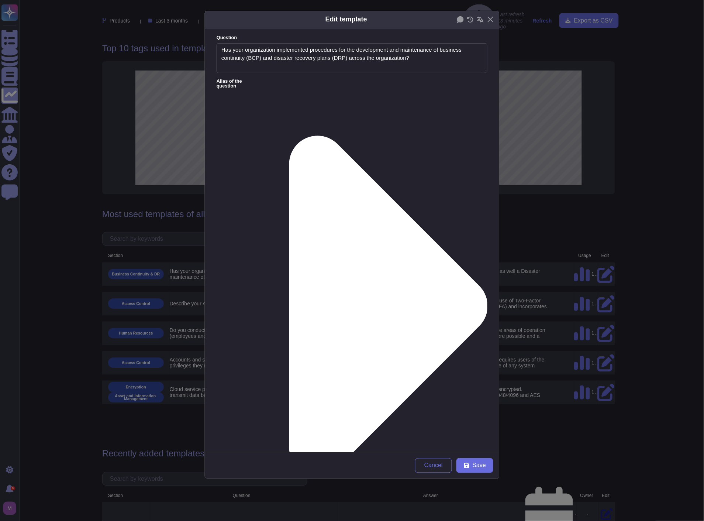
type textarea "Has your organization implemented procedures for the development and maintenanc…"
type textarea "TeamViewer does have a Business Continuity Plan and as well a Disaster Recovery…"
drag, startPoint x: 409, startPoint y: 61, endPoint x: 193, endPoint y: 38, distance: 217.4
click at [193, 38] on div "Edit template Question Has your organization implemented procedures for the dev…" at bounding box center [352, 260] width 704 height 521
